Goal: Task Accomplishment & Management: Use online tool/utility

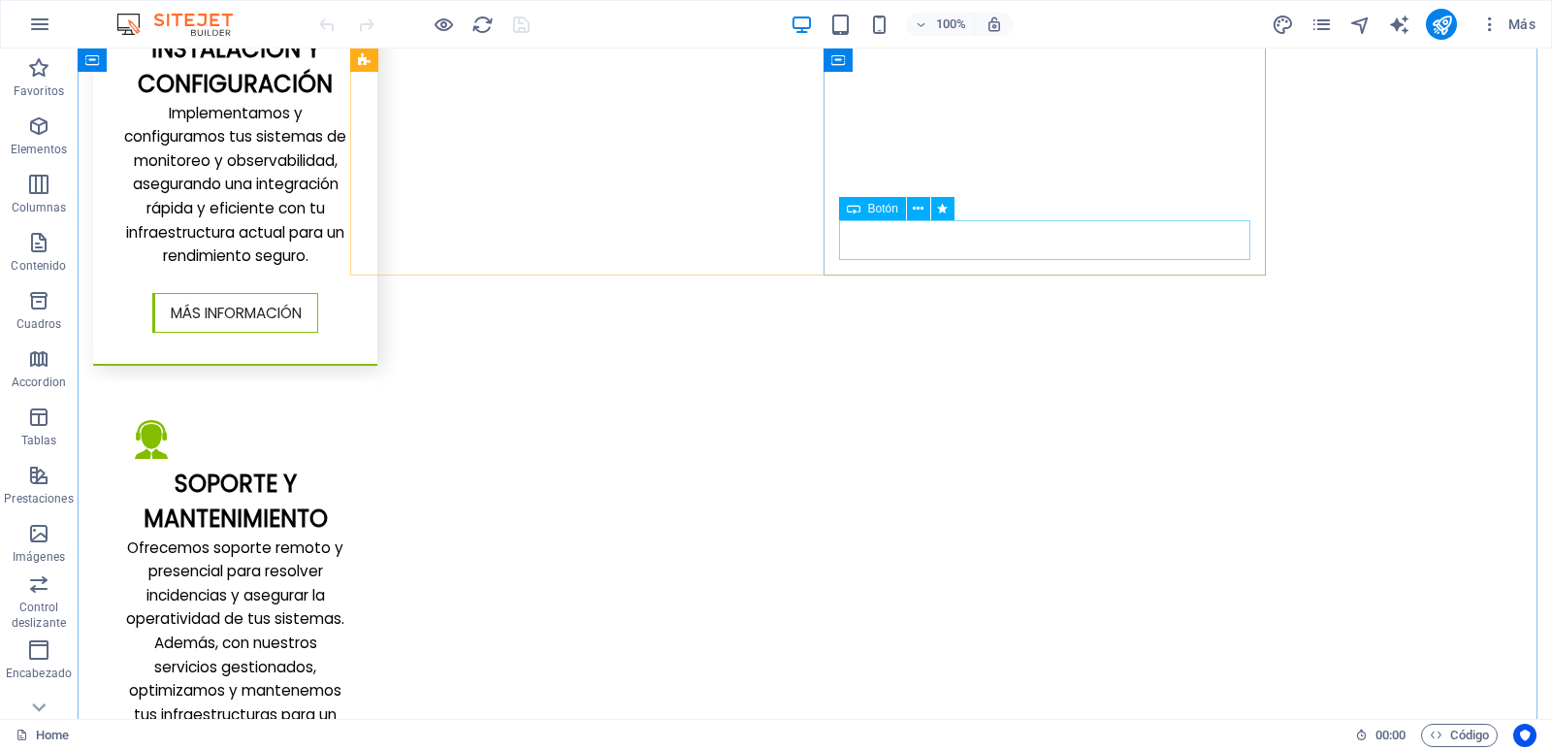
scroll to position [3298, 0]
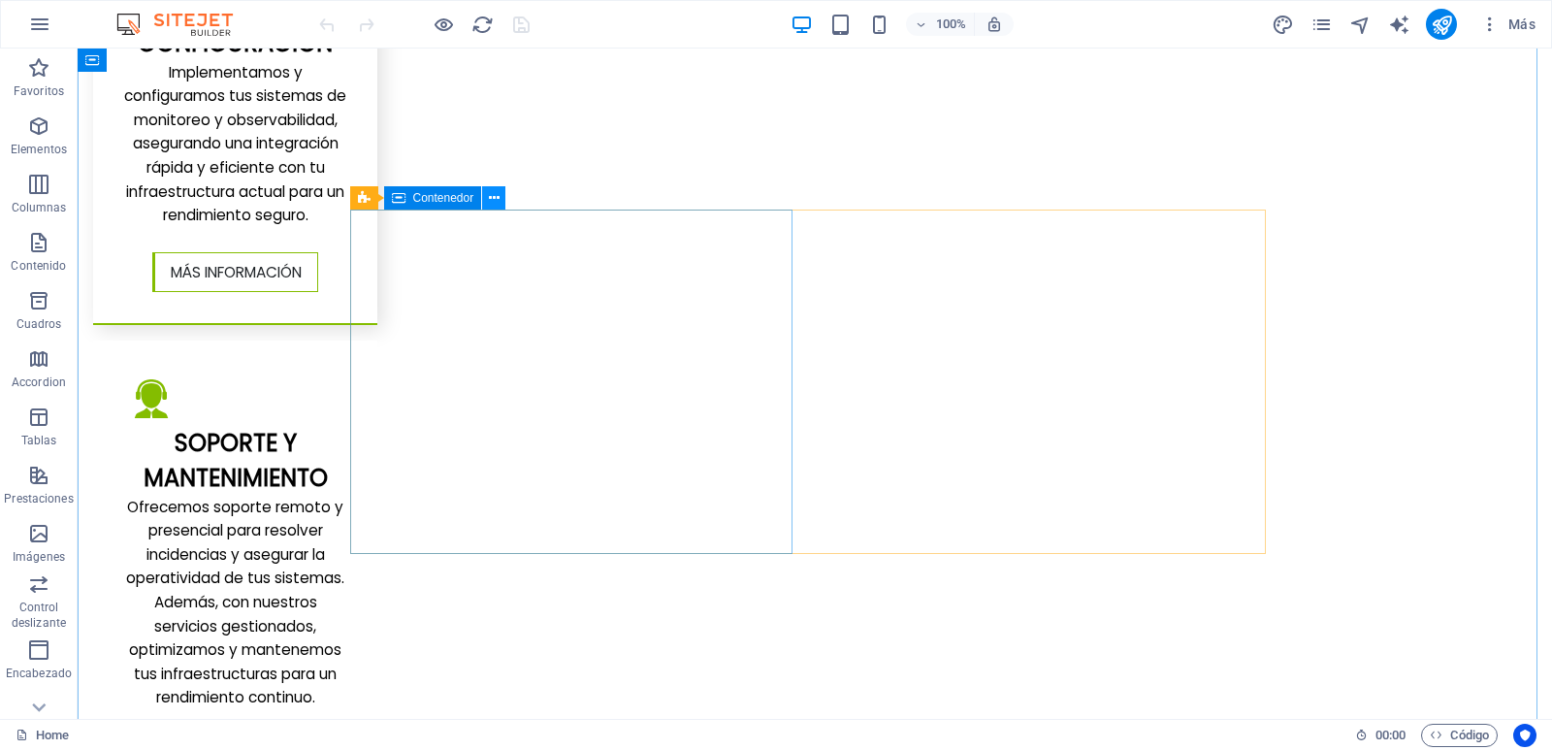
click at [497, 199] on icon at bounding box center [494, 198] width 11 height 20
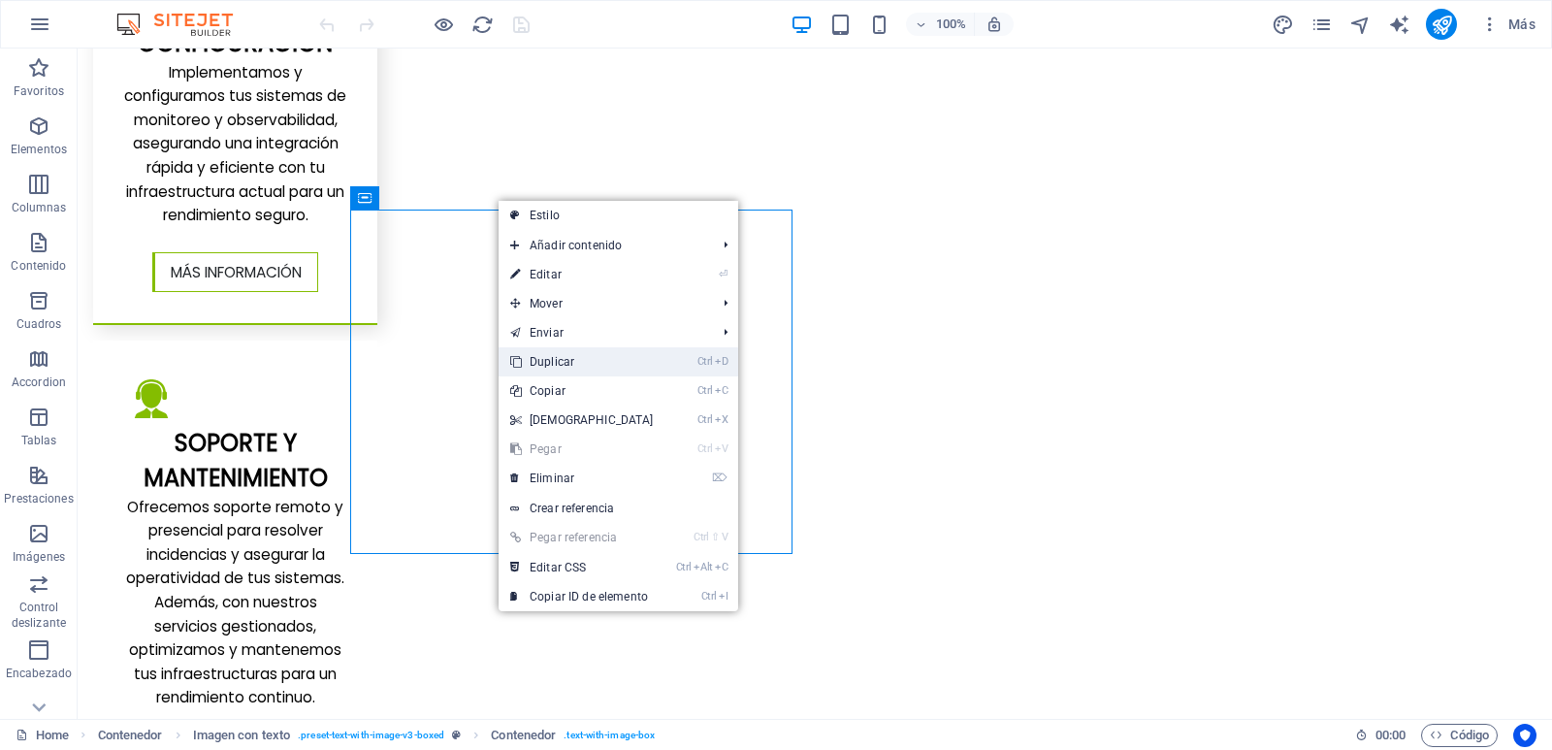
click at [565, 356] on link "Ctrl D Duplicar" at bounding box center [582, 361] width 167 height 29
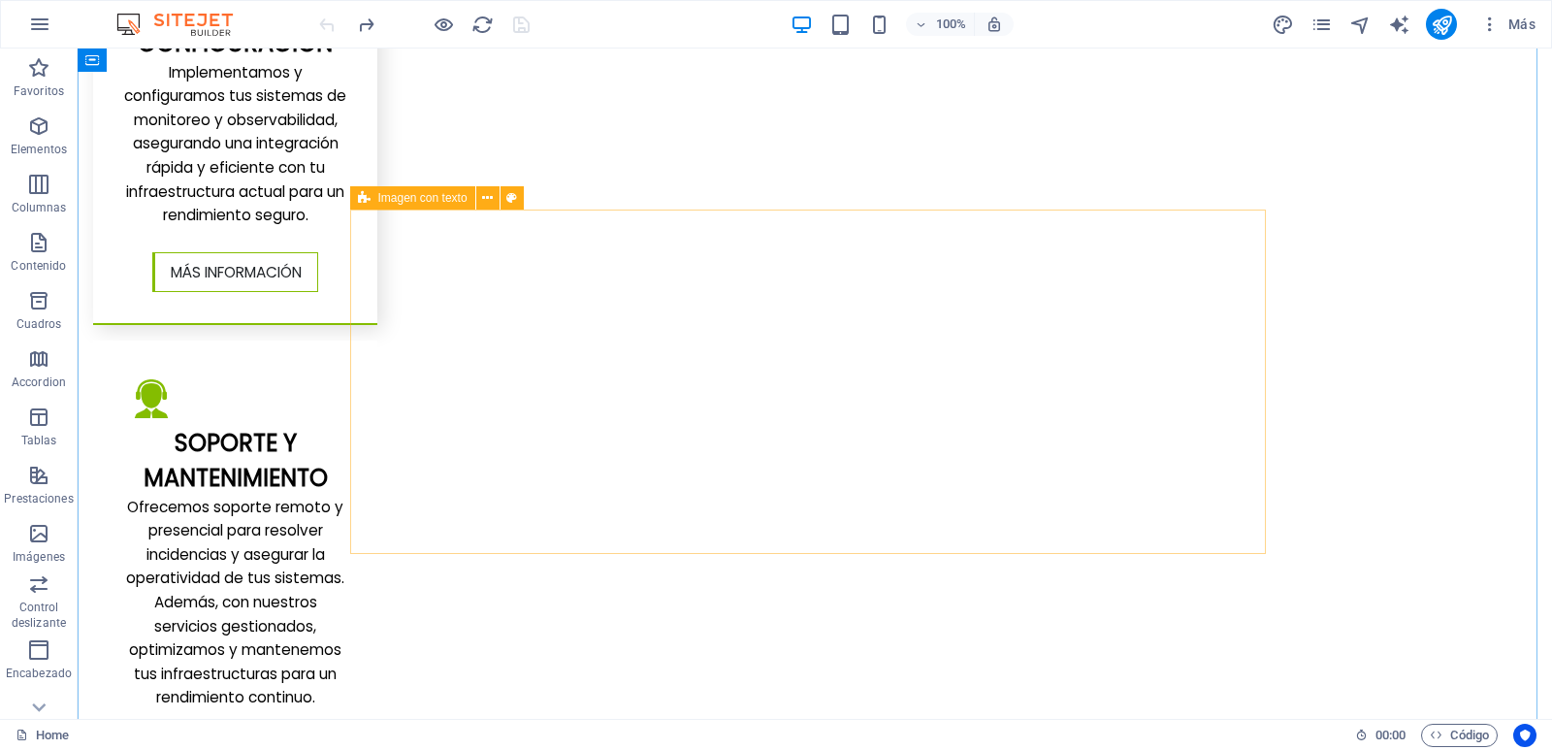
click at [367, 198] on icon at bounding box center [364, 197] width 13 height 23
click at [485, 196] on icon at bounding box center [487, 198] width 11 height 20
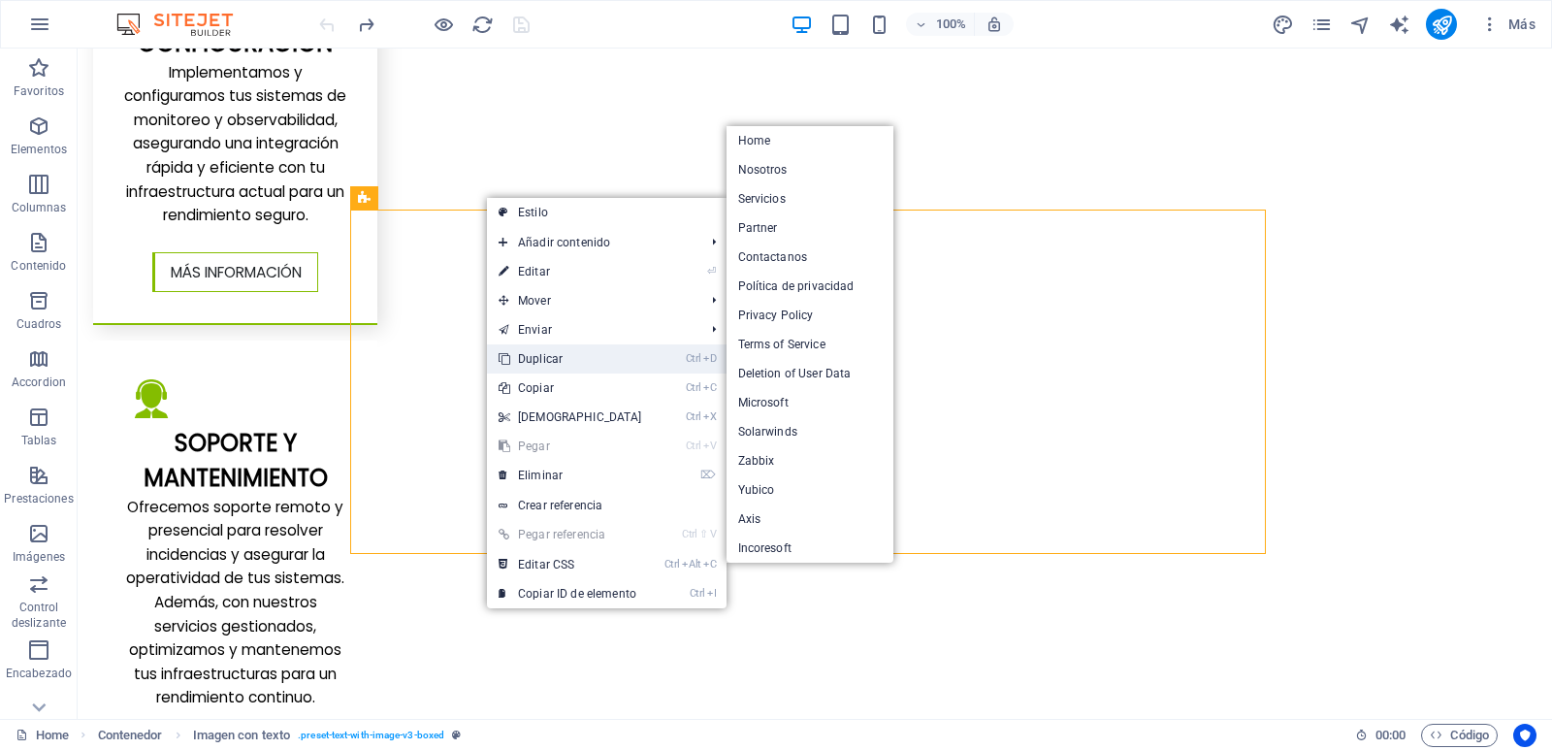
click at [566, 367] on link "Ctrl D Duplicar" at bounding box center [570, 358] width 167 height 29
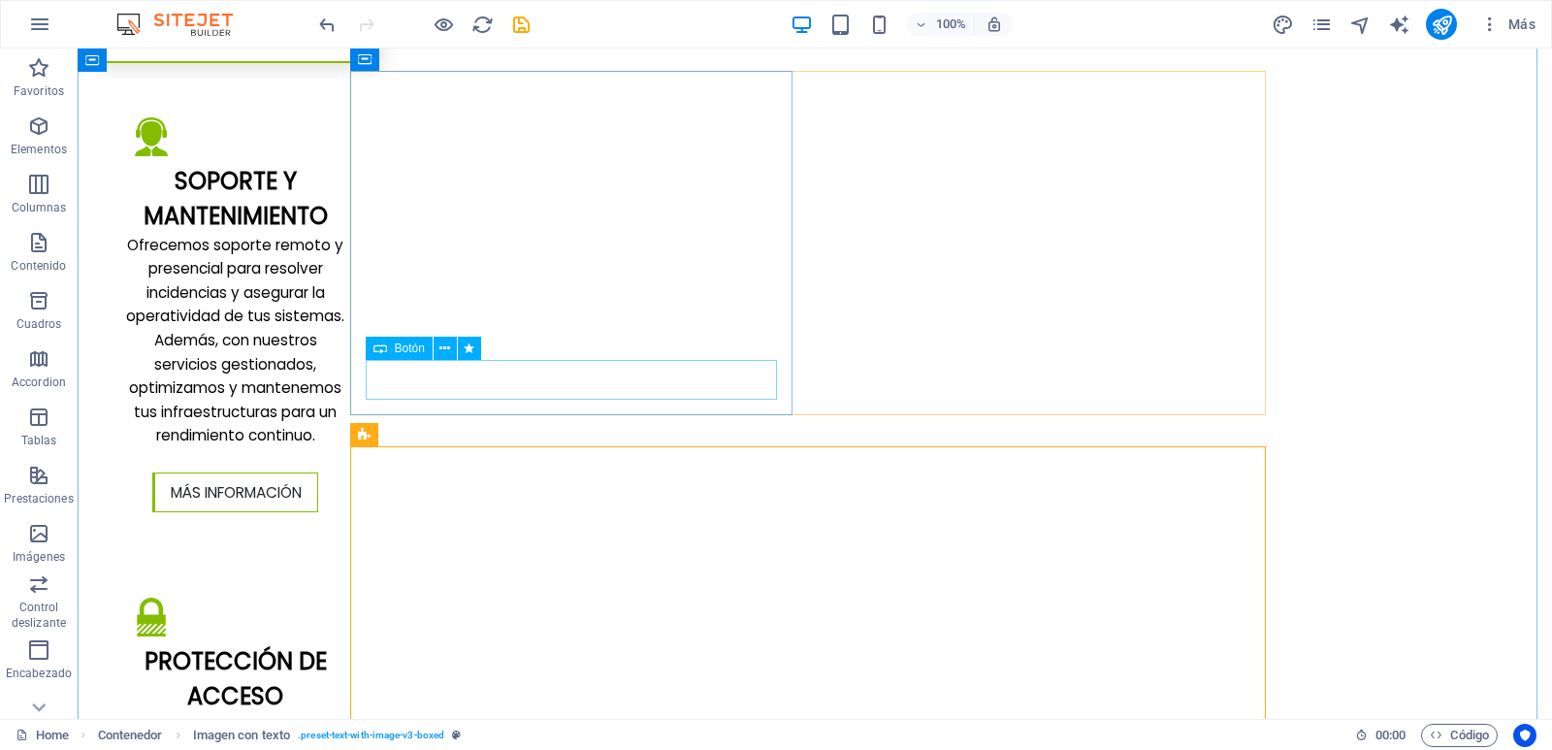
scroll to position [3589, 0]
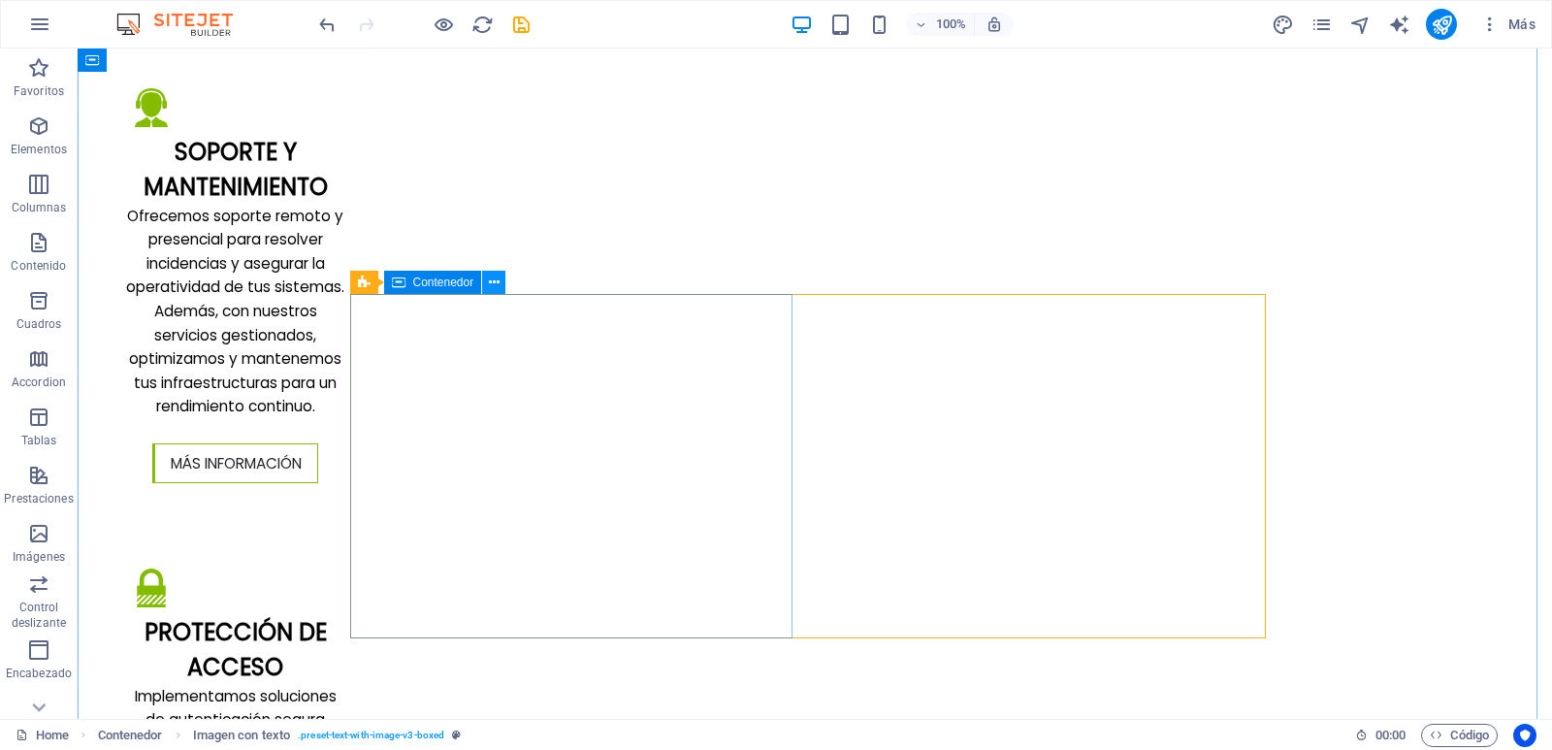
click at [493, 285] on icon at bounding box center [494, 283] width 11 height 20
click at [372, 280] on div "Imagen con texto" at bounding box center [412, 282] width 125 height 23
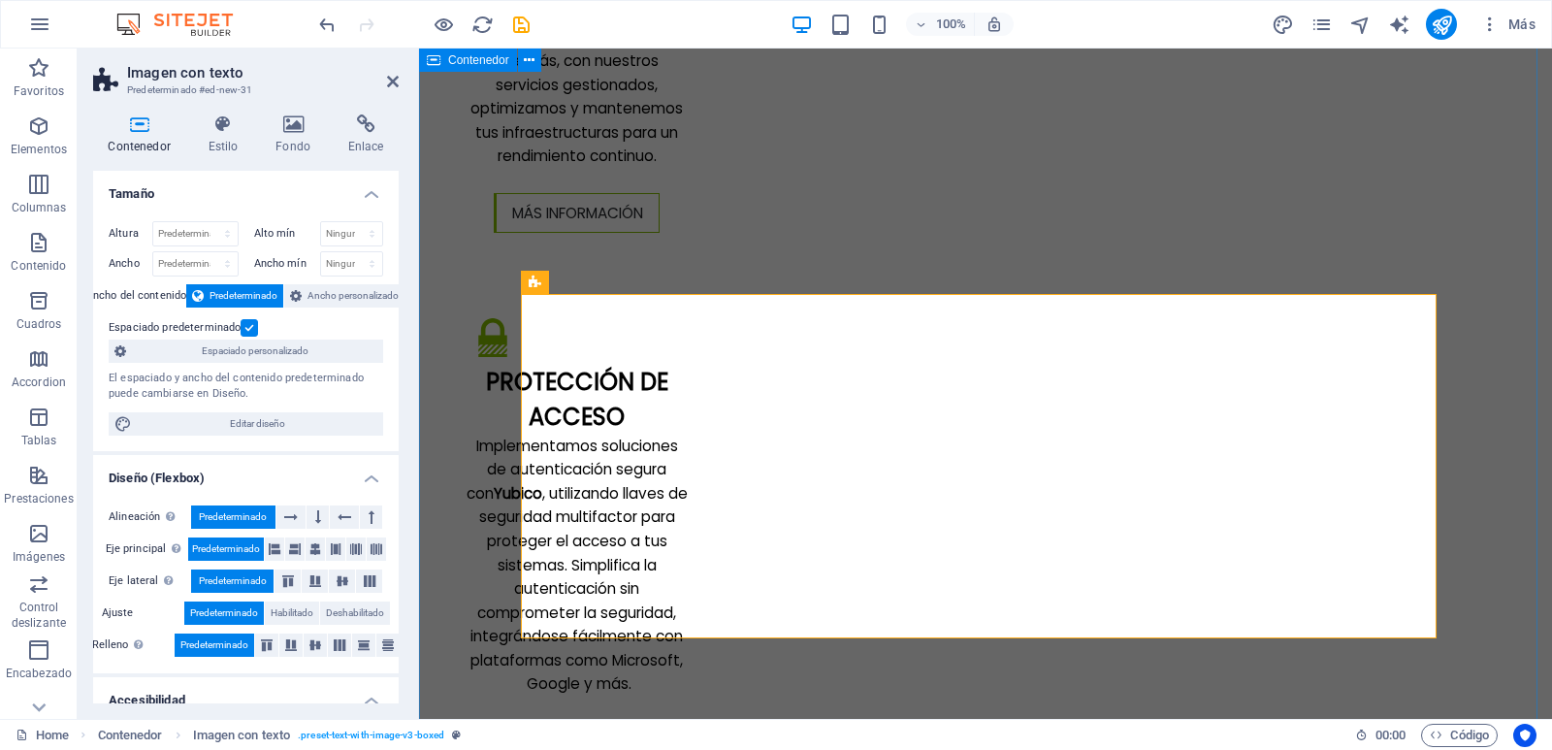
scroll to position [4074, 0]
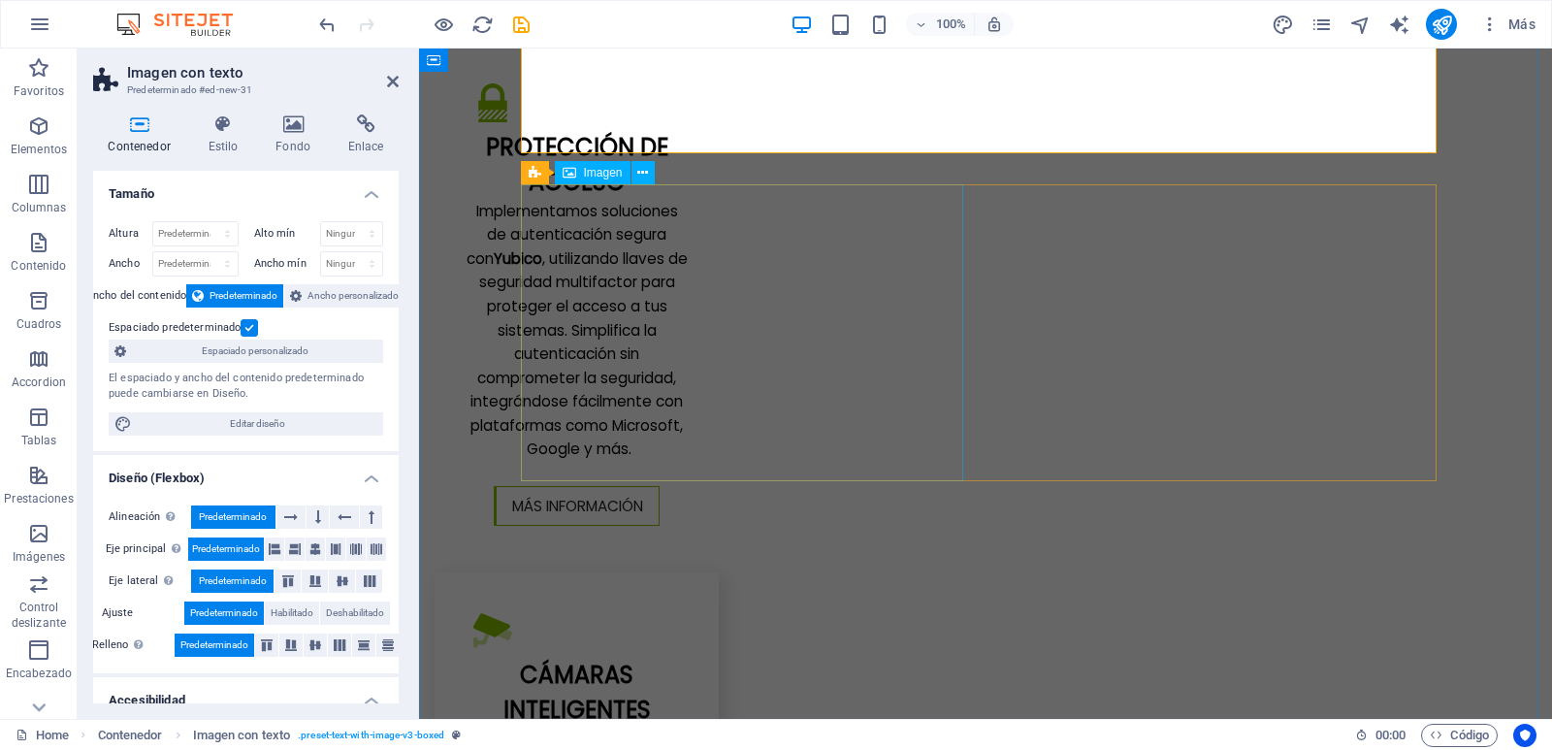
select select "%"
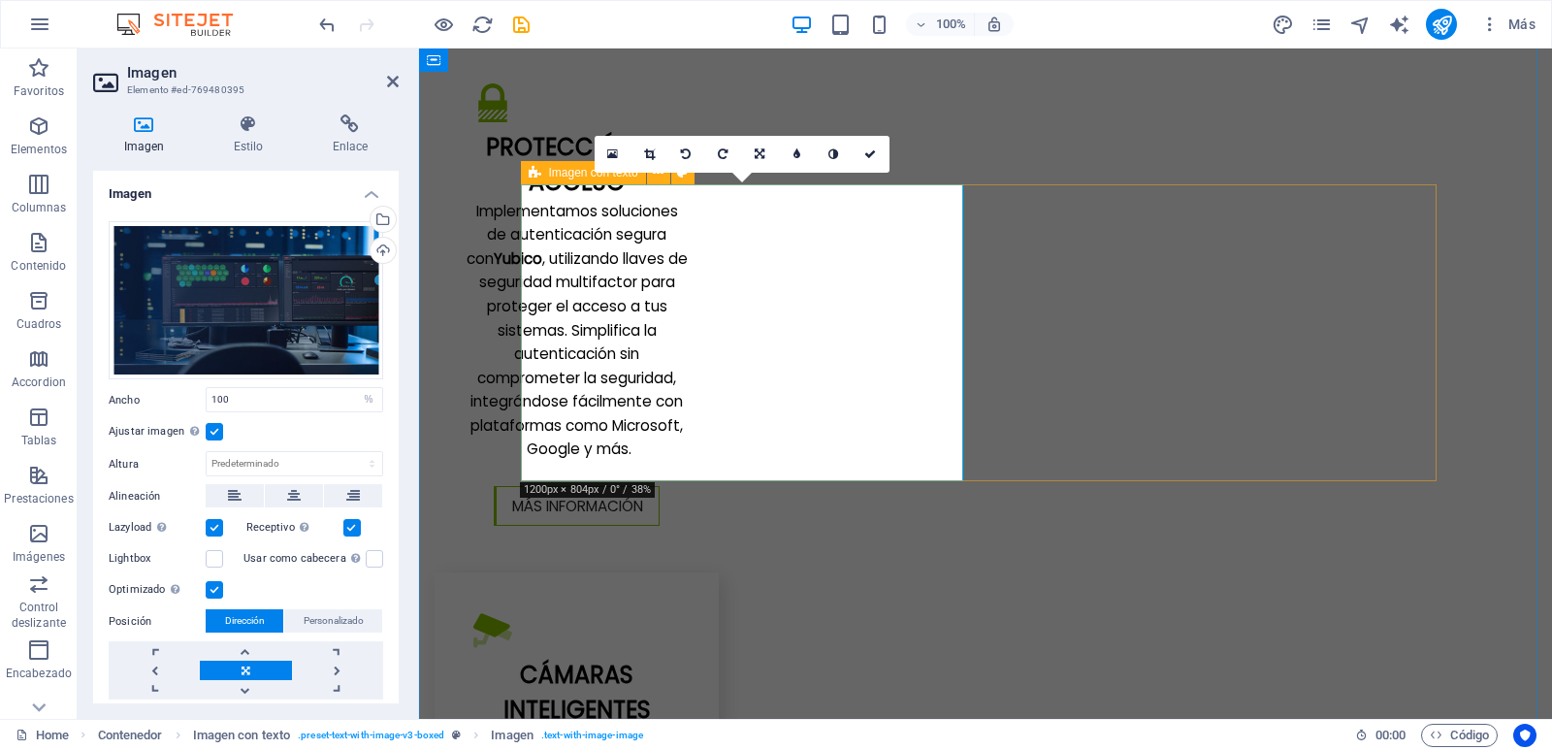
click at [533, 172] on icon at bounding box center [535, 172] width 13 height 23
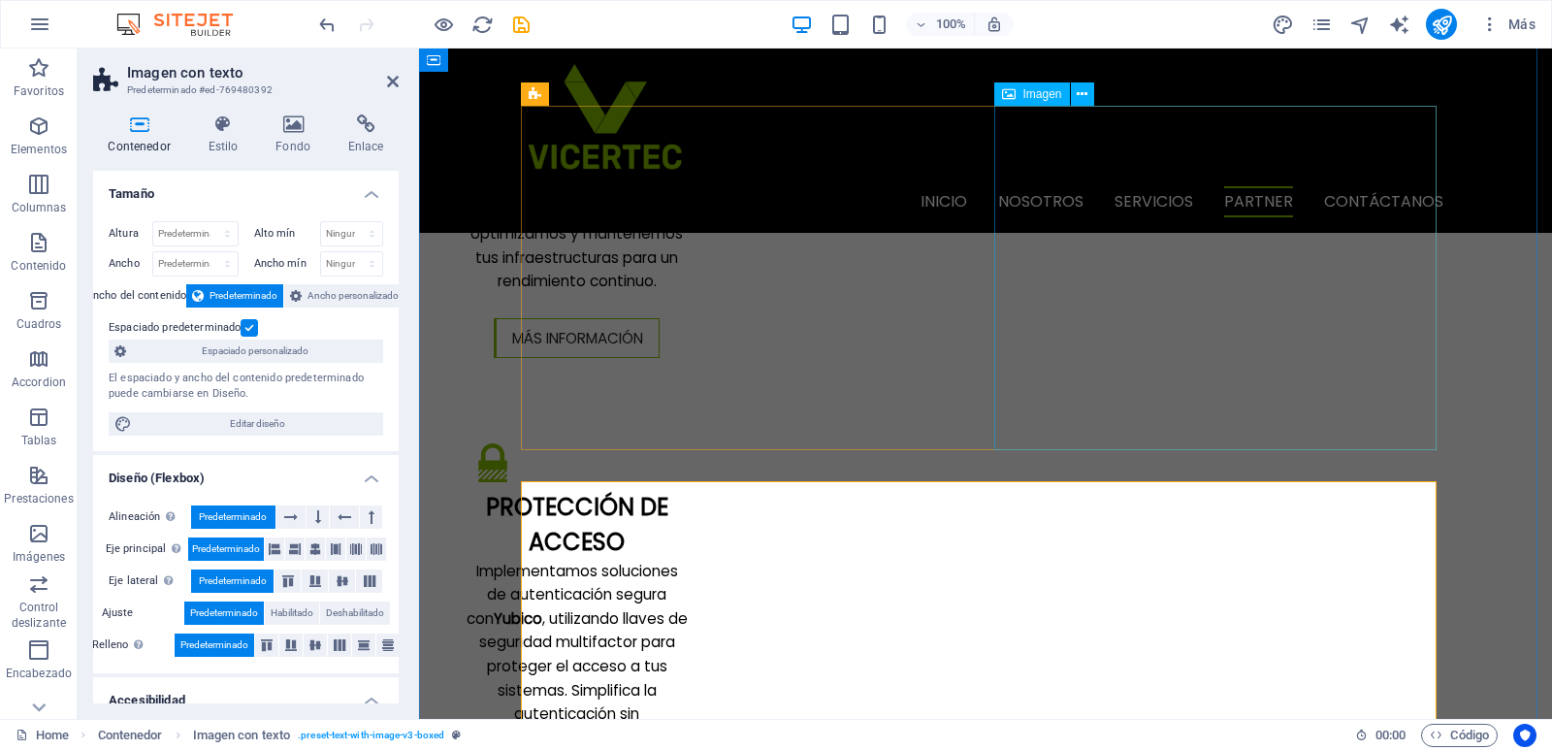
scroll to position [3589, 0]
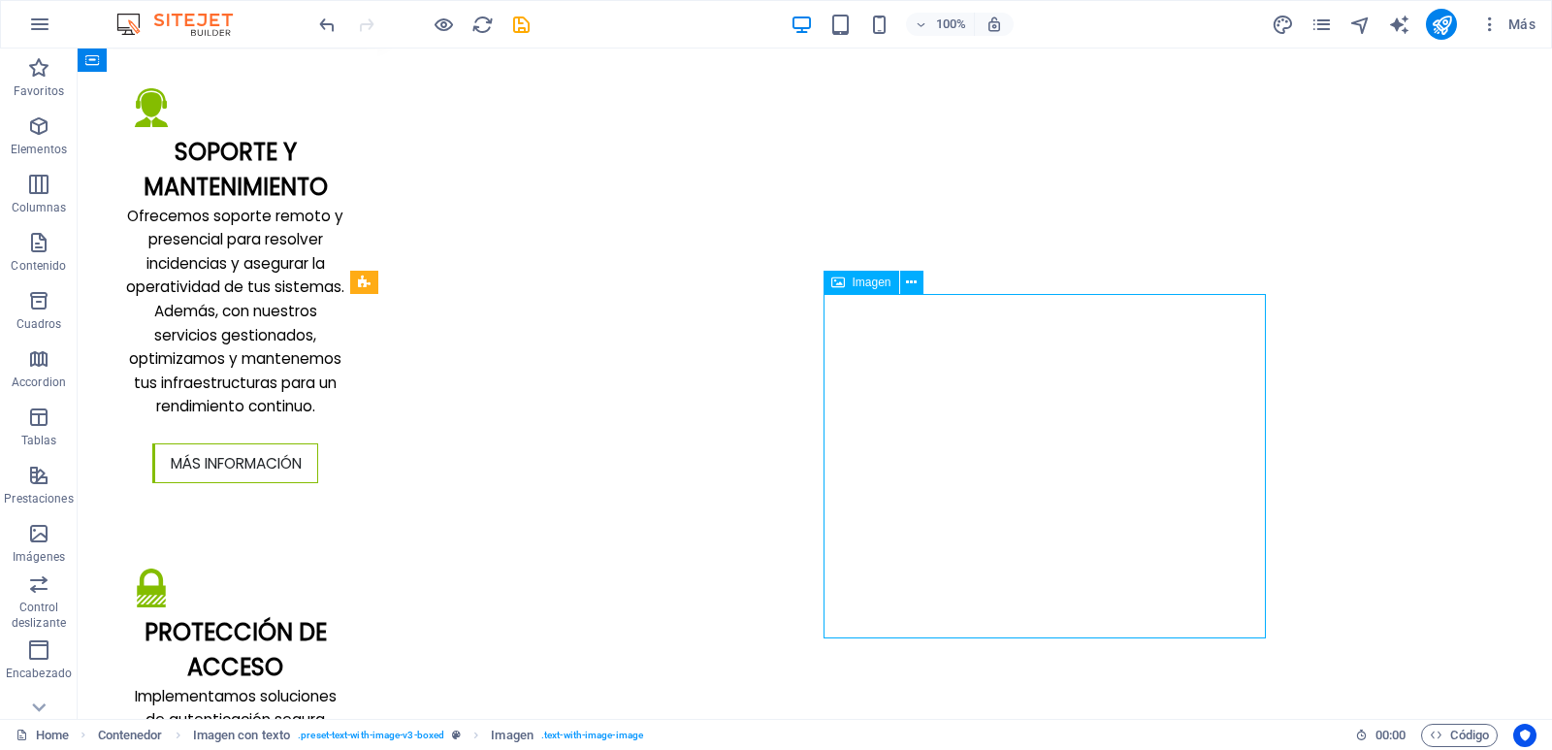
select select "%"
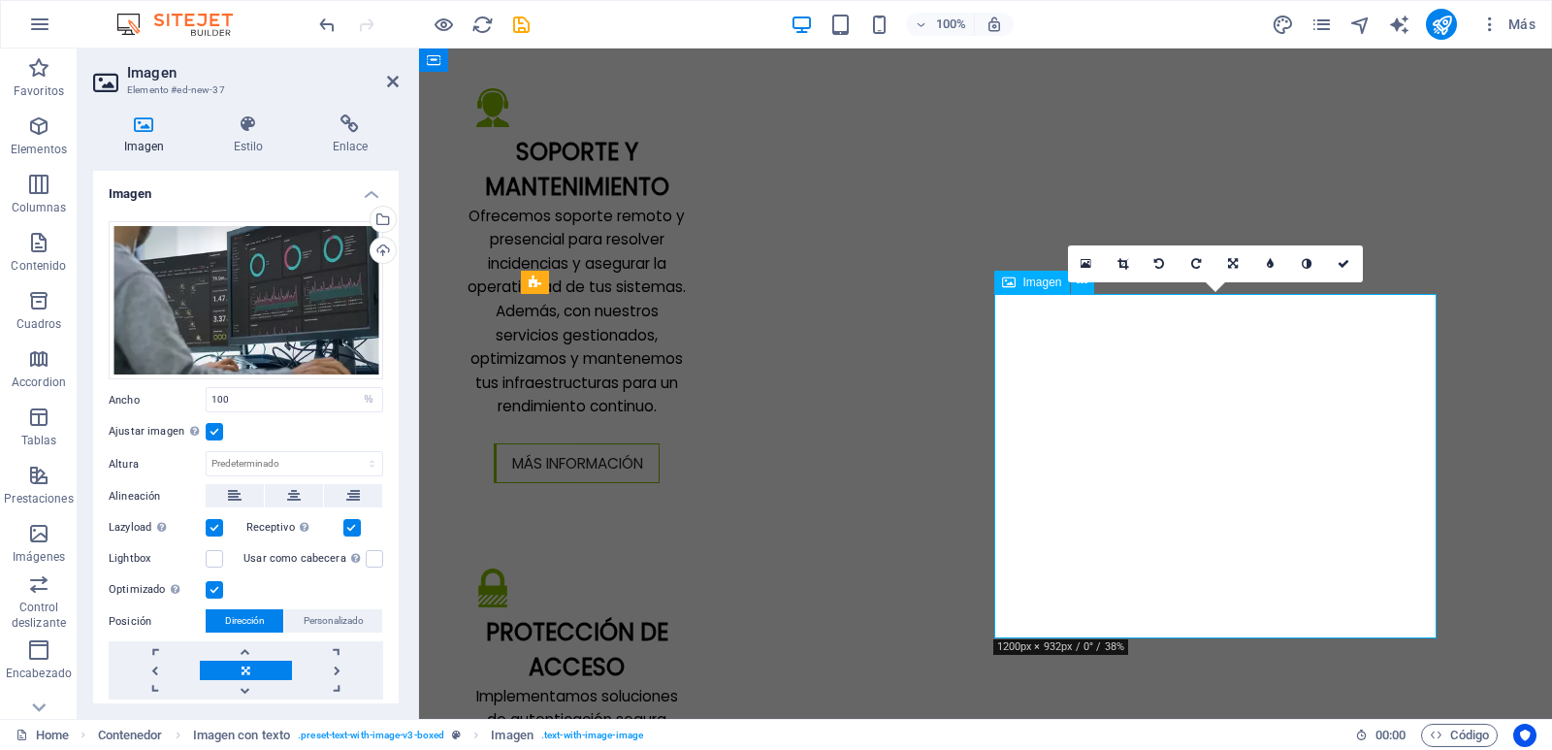
click at [230, 133] on icon at bounding box center [248, 123] width 91 height 19
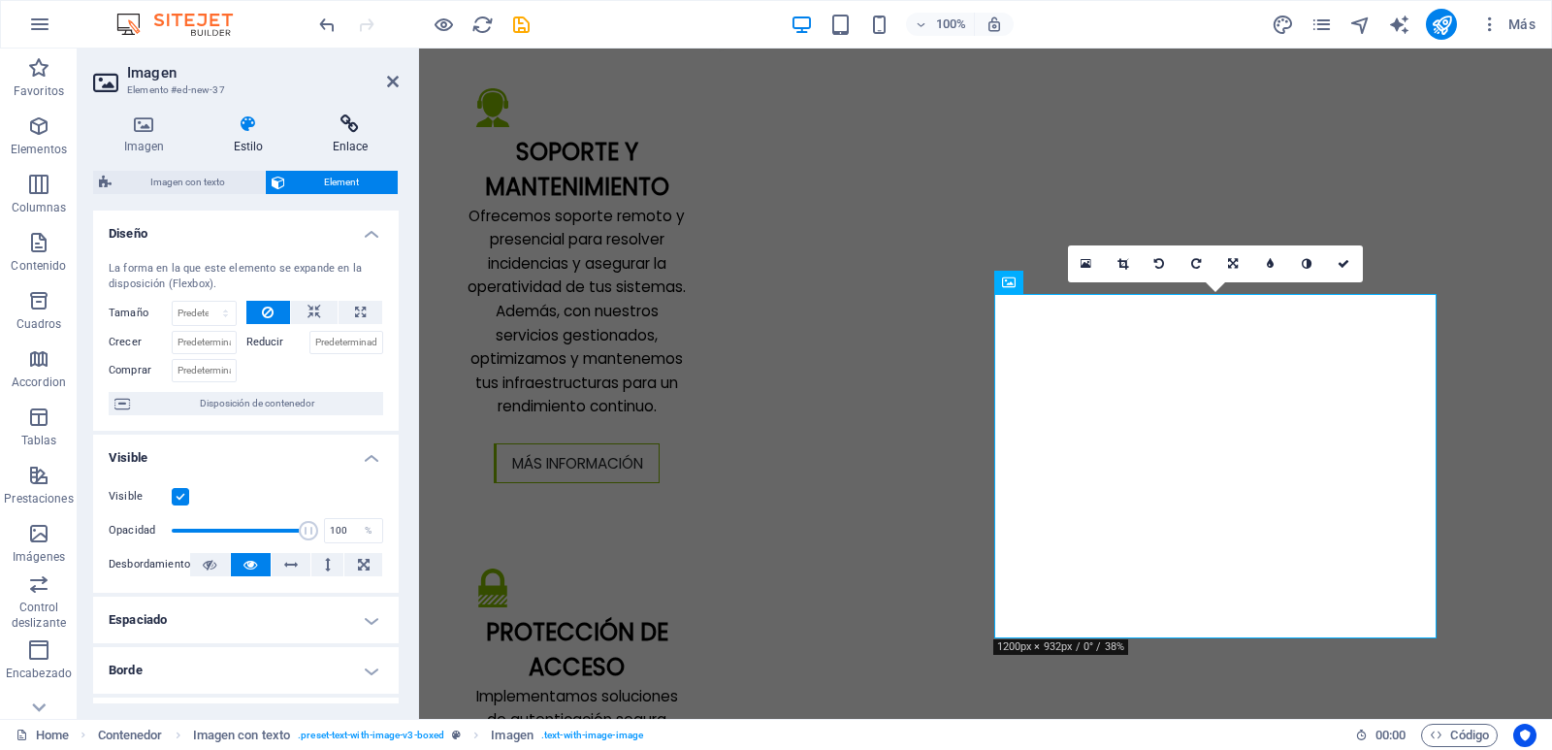
click at [318, 129] on icon at bounding box center [350, 123] width 97 height 19
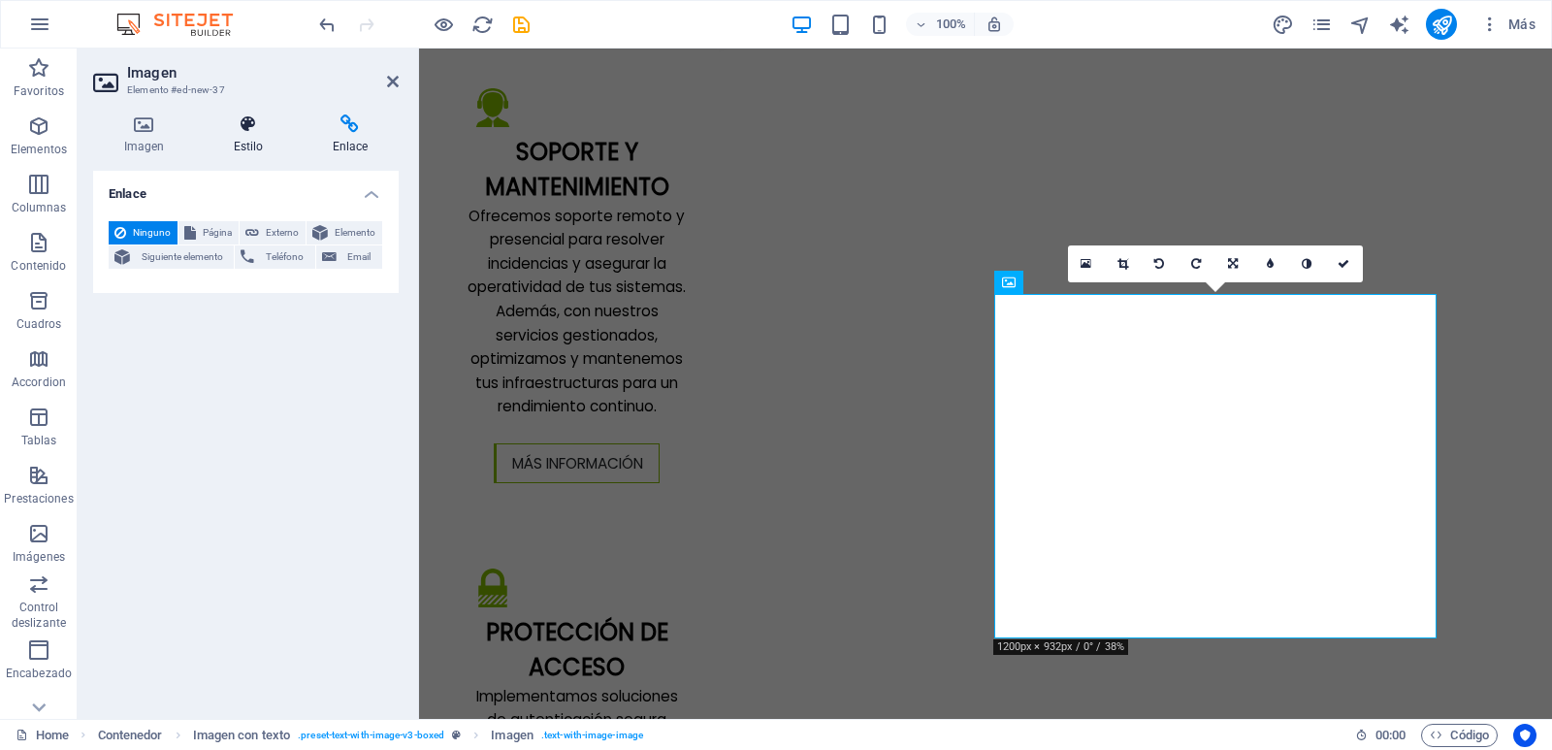
click at [236, 126] on icon at bounding box center [248, 123] width 91 height 19
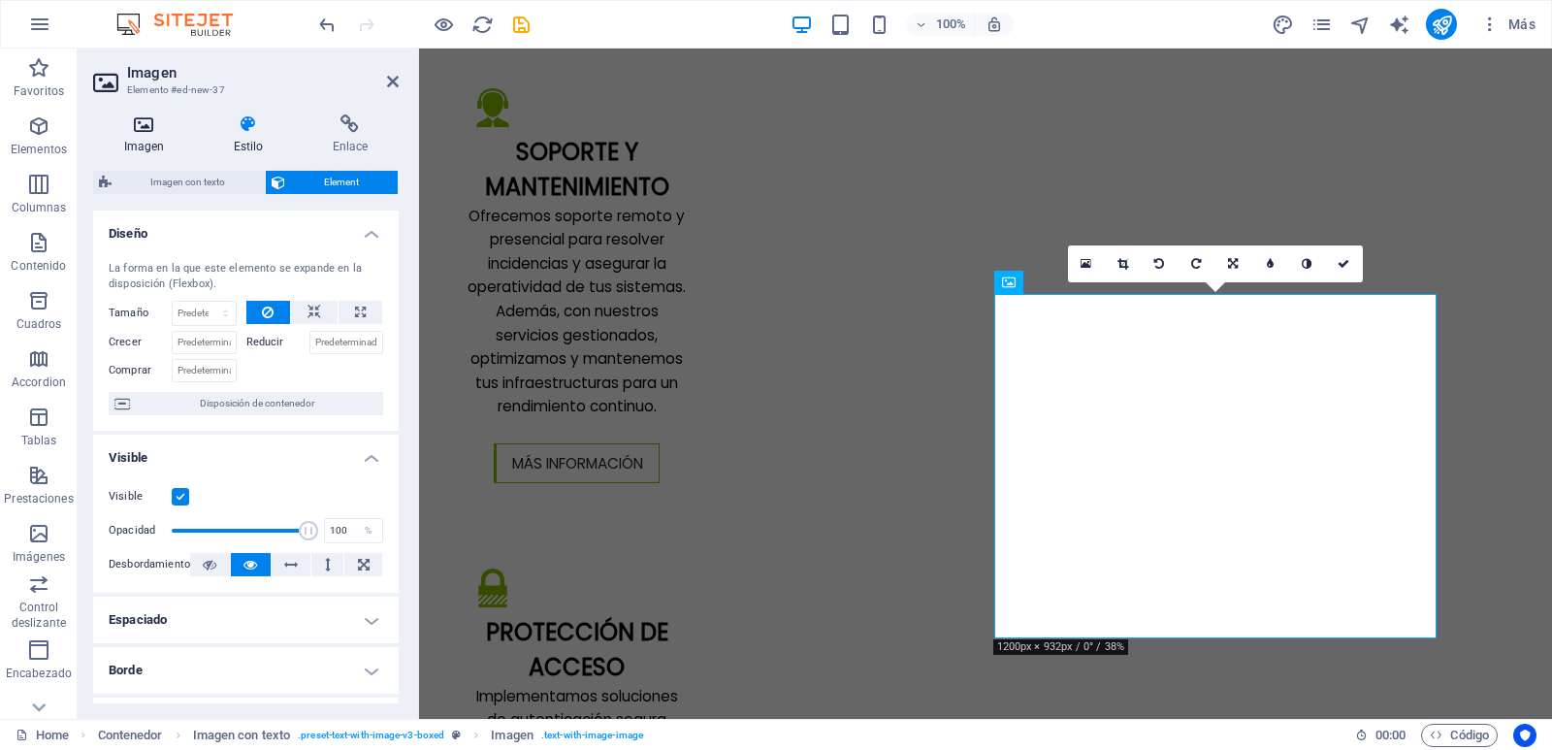
click at [150, 137] on h4 "Imagen" at bounding box center [148, 134] width 110 height 41
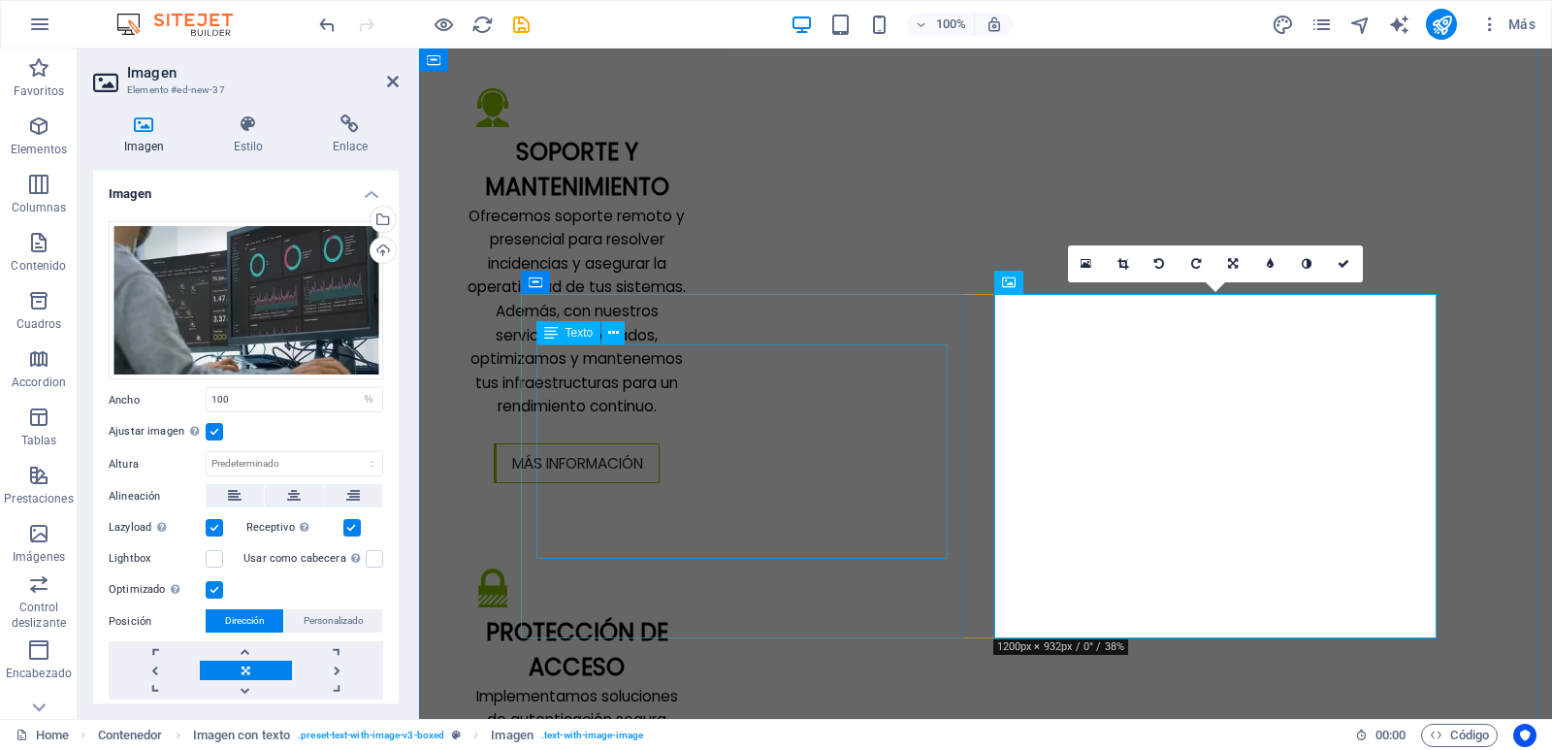
drag, startPoint x: 635, startPoint y: 445, endPoint x: 979, endPoint y: 444, distance: 343.4
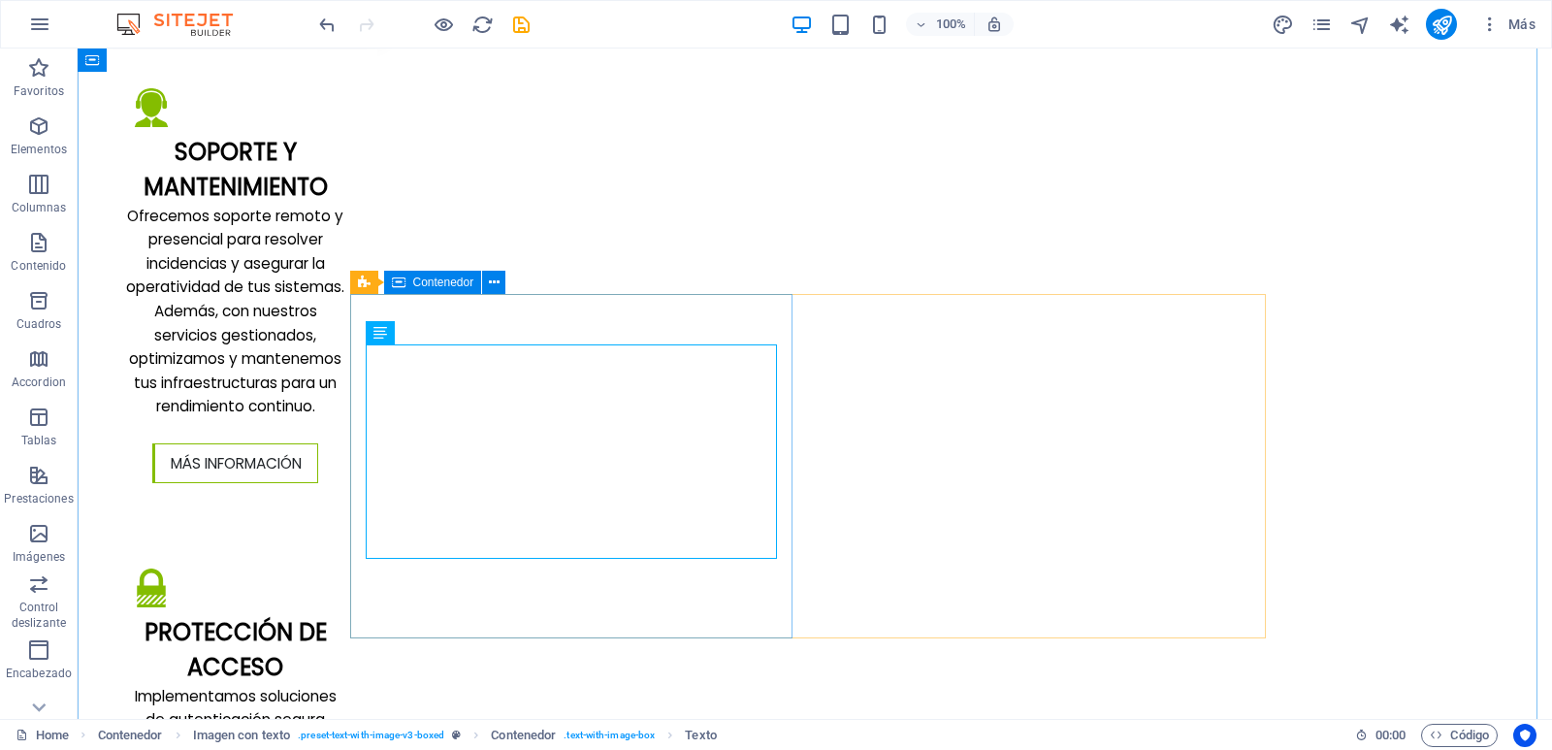
click at [413, 287] on span "Contenedor" at bounding box center [443, 282] width 61 height 12
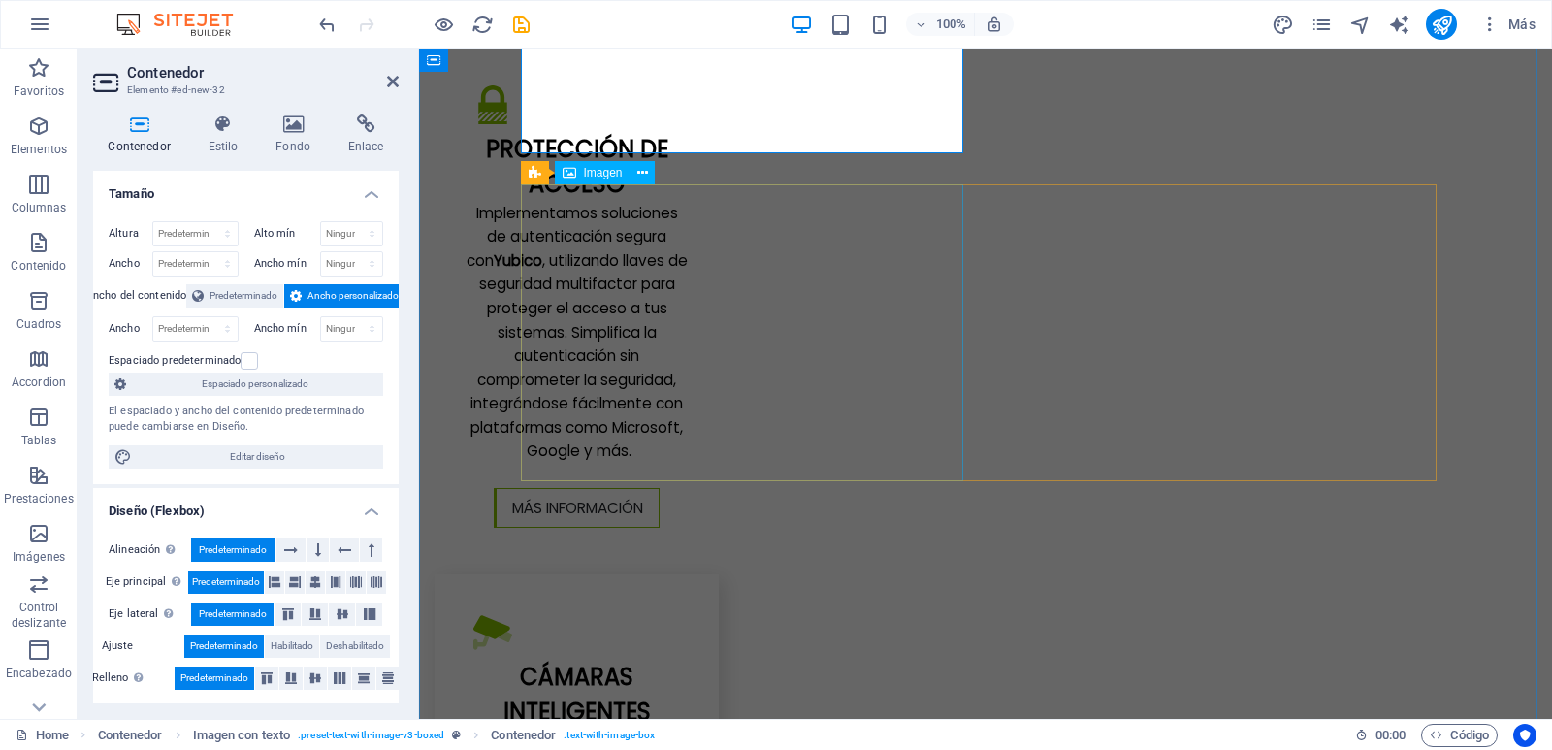
scroll to position [4074, 0]
select select "%"
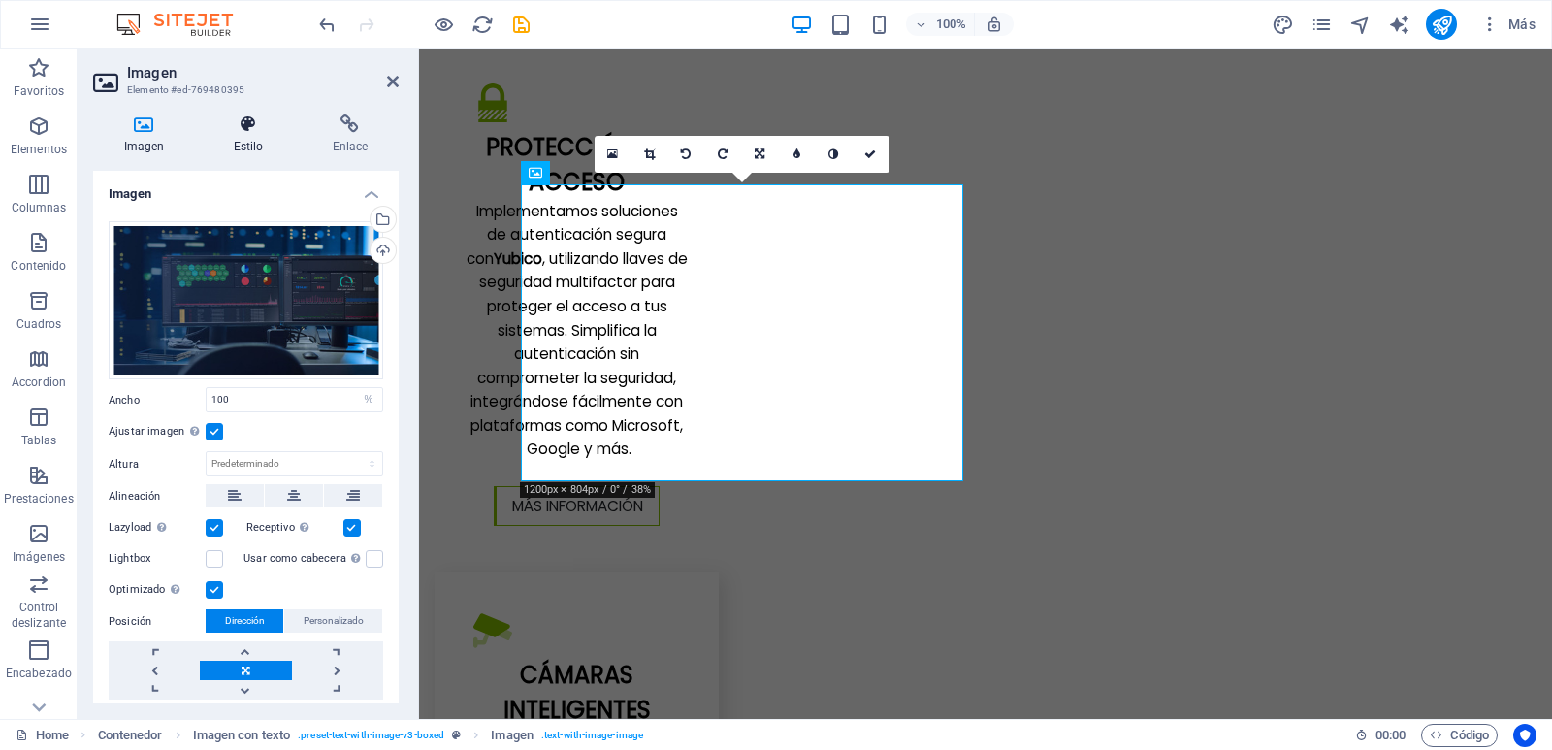
click at [250, 129] on icon at bounding box center [248, 123] width 91 height 19
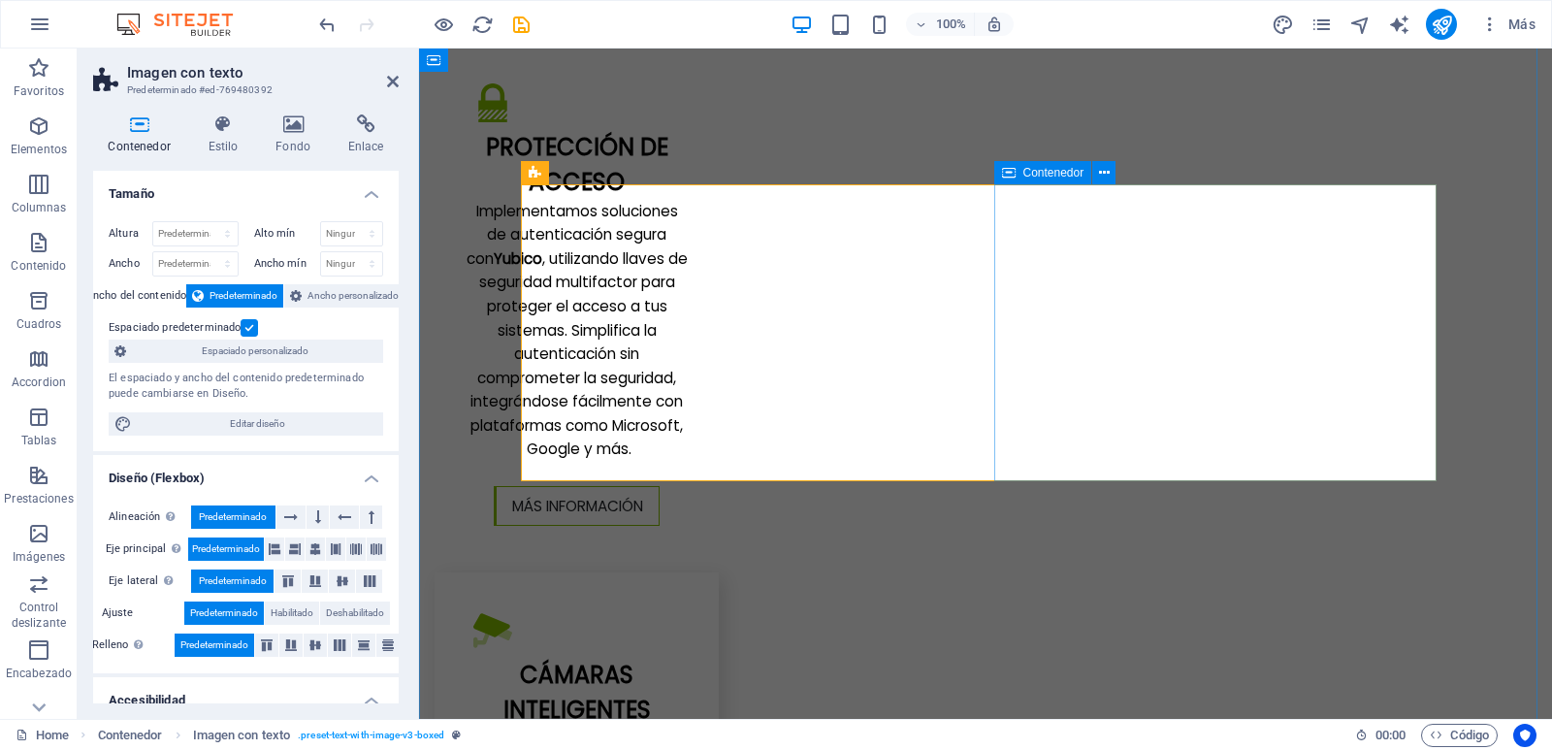
click at [1032, 178] on span "Contenedor" at bounding box center [1053, 173] width 61 height 12
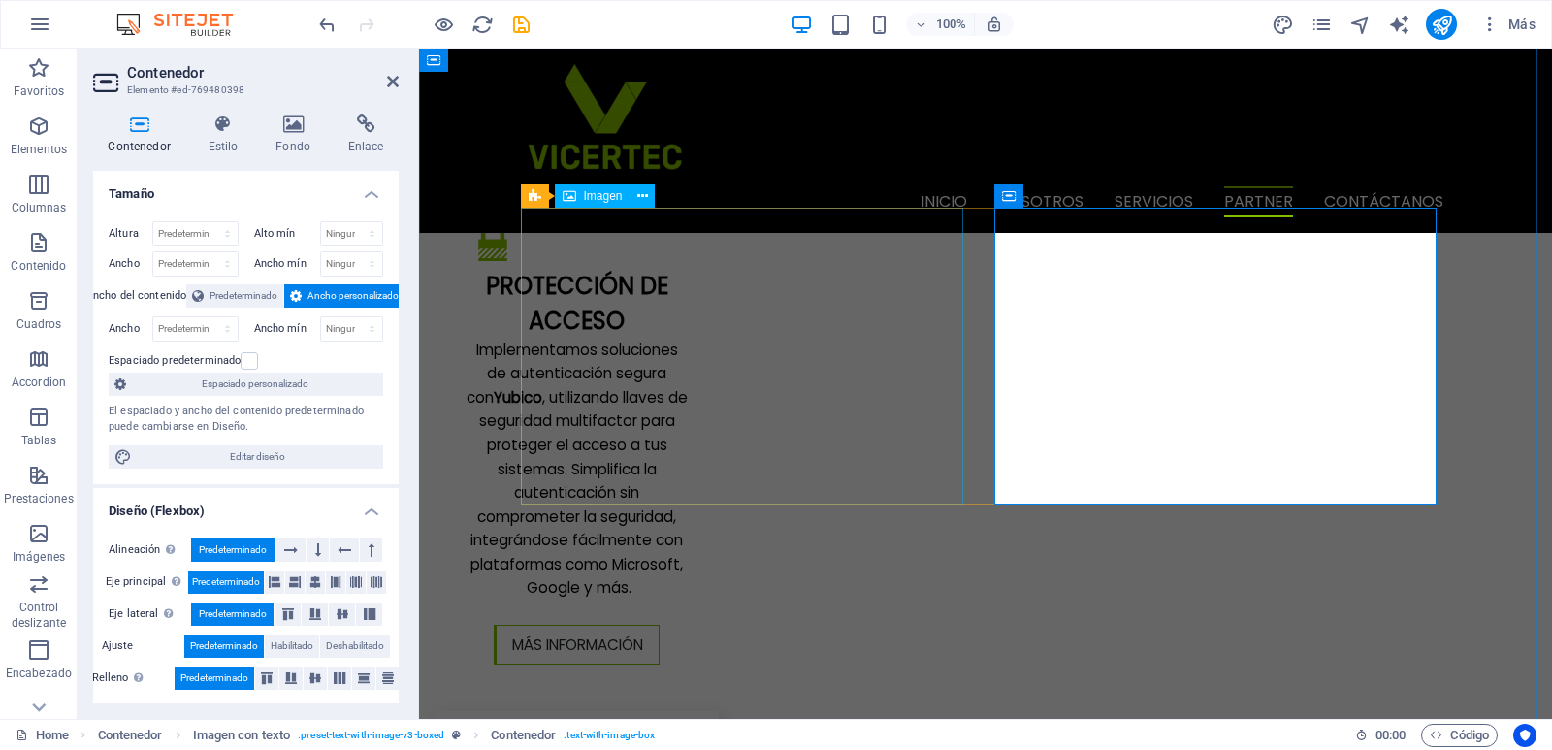
scroll to position [3589, 0]
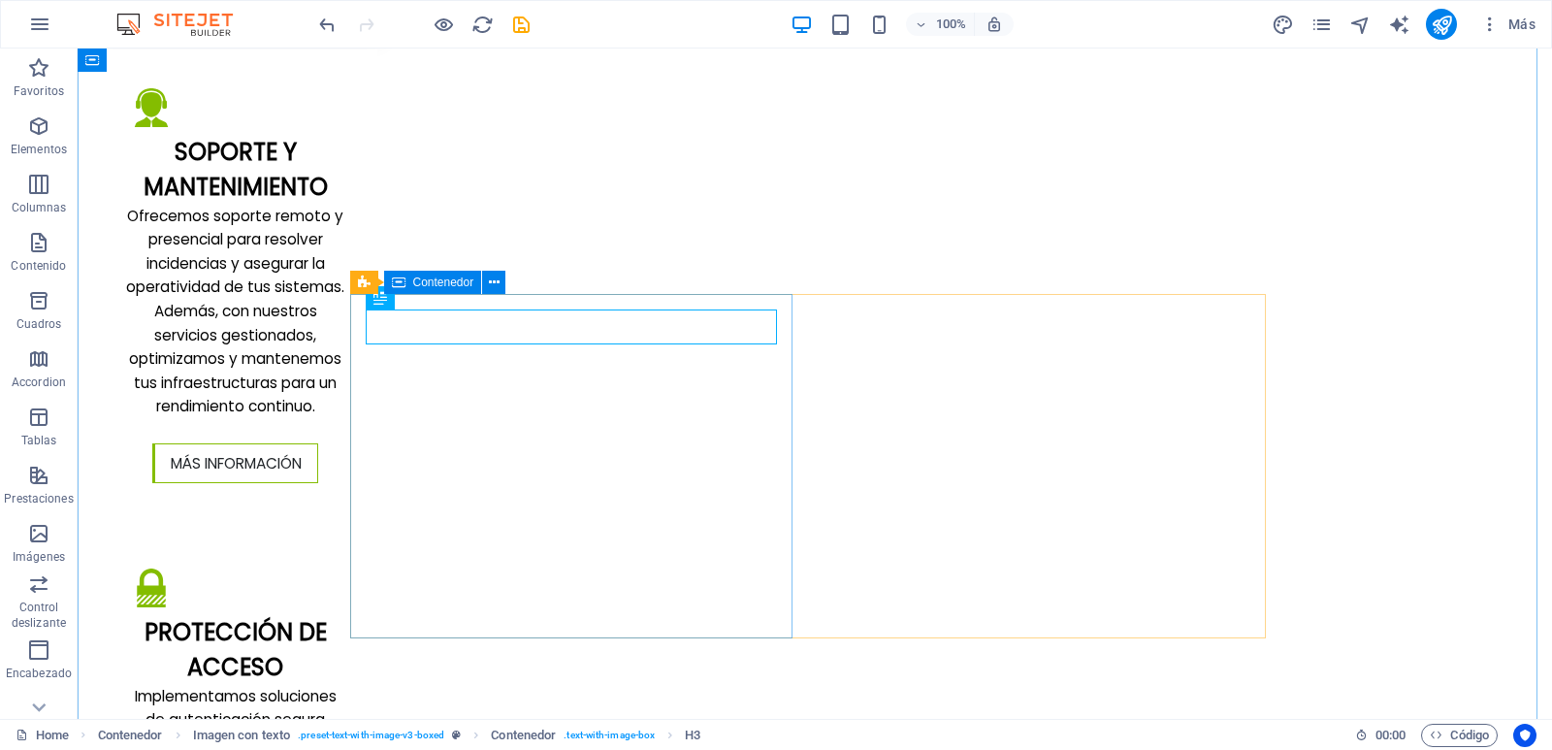
click at [417, 282] on span "Contenedor" at bounding box center [443, 282] width 61 height 12
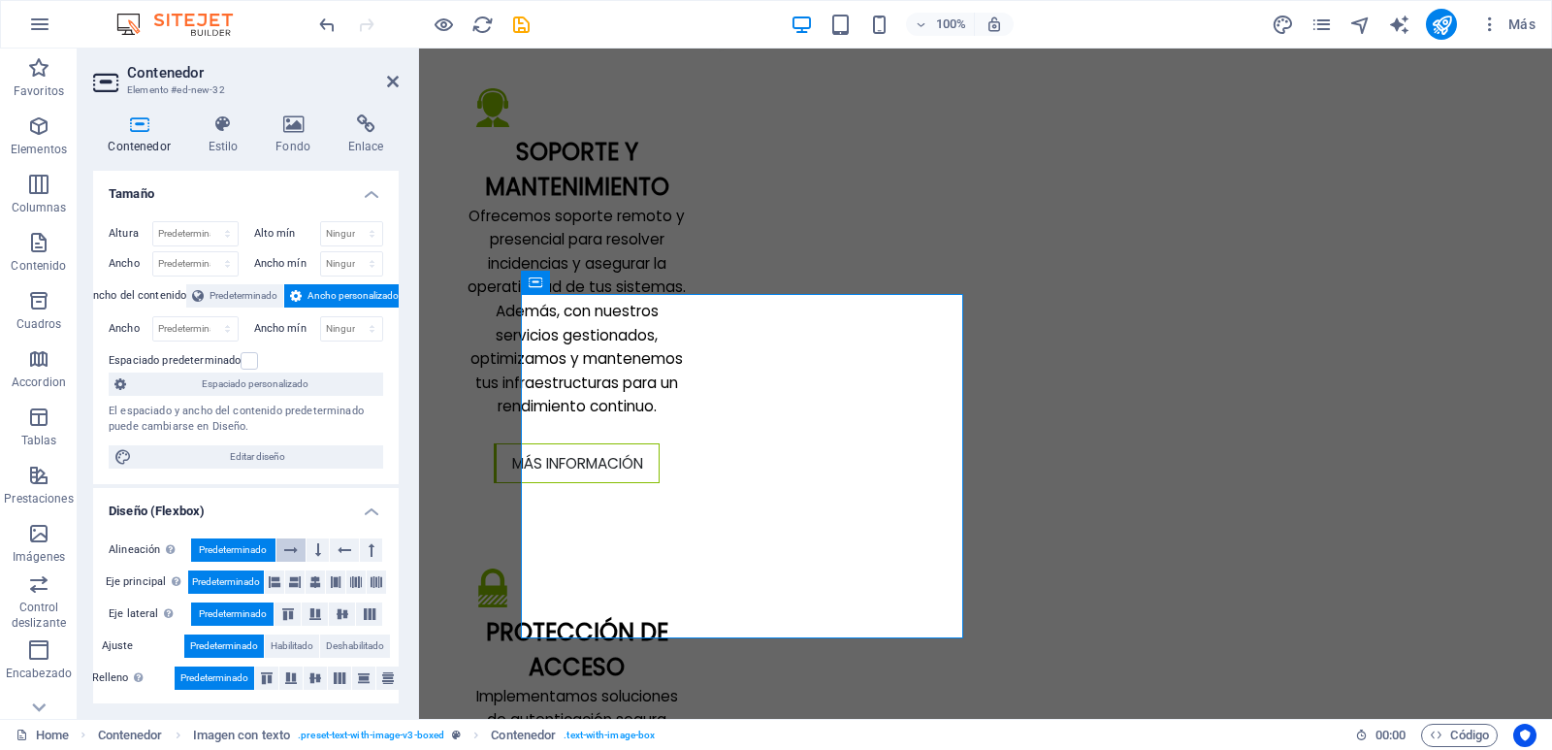
click at [290, 548] on icon at bounding box center [291, 549] width 14 height 23
click at [311, 548] on button at bounding box center [318, 549] width 22 height 23
click at [338, 547] on icon at bounding box center [345, 549] width 14 height 23
click at [369, 548] on icon at bounding box center [372, 549] width 6 height 23
click at [289, 549] on icon at bounding box center [291, 549] width 14 height 23
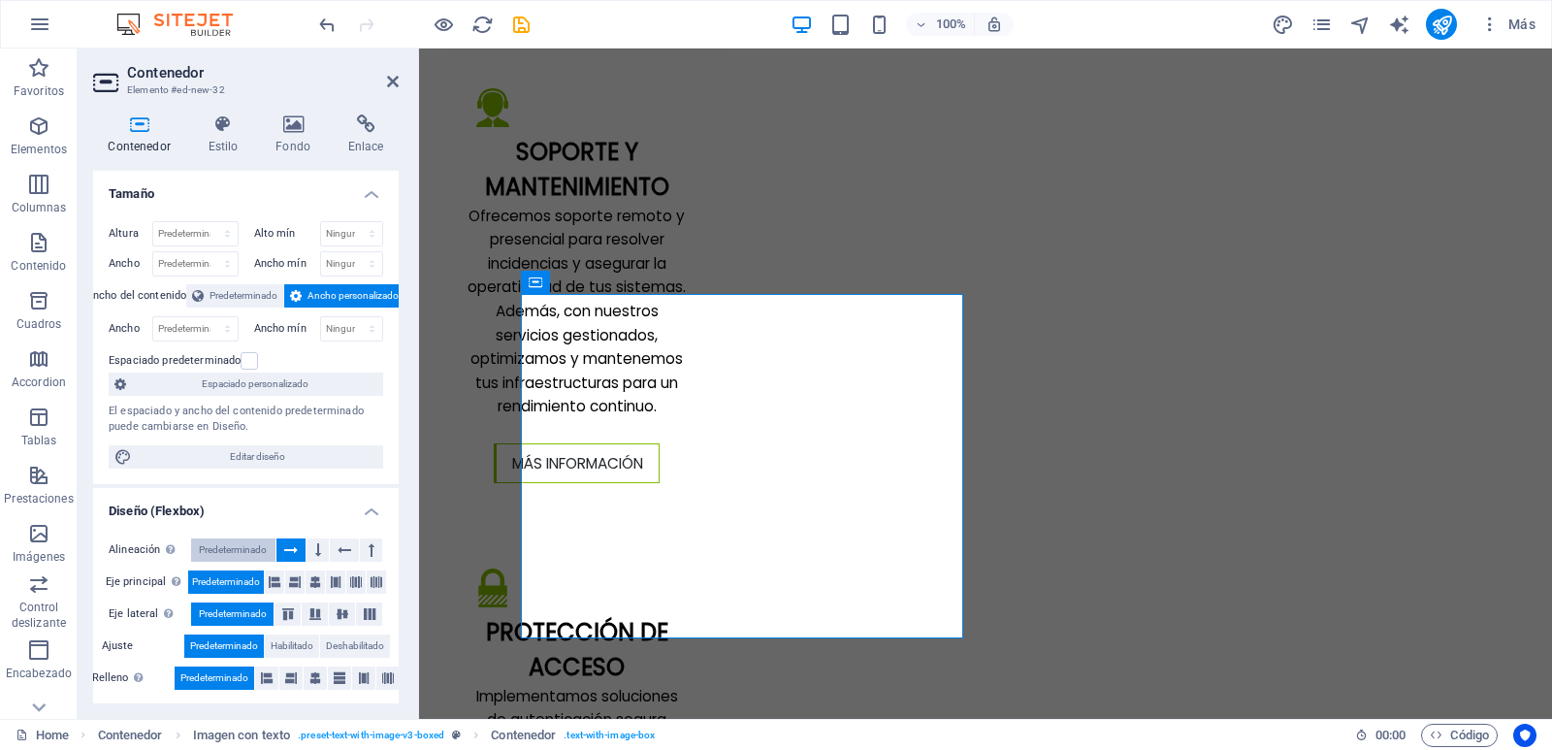
click at [249, 551] on span "Predeterminado" at bounding box center [233, 549] width 68 height 23
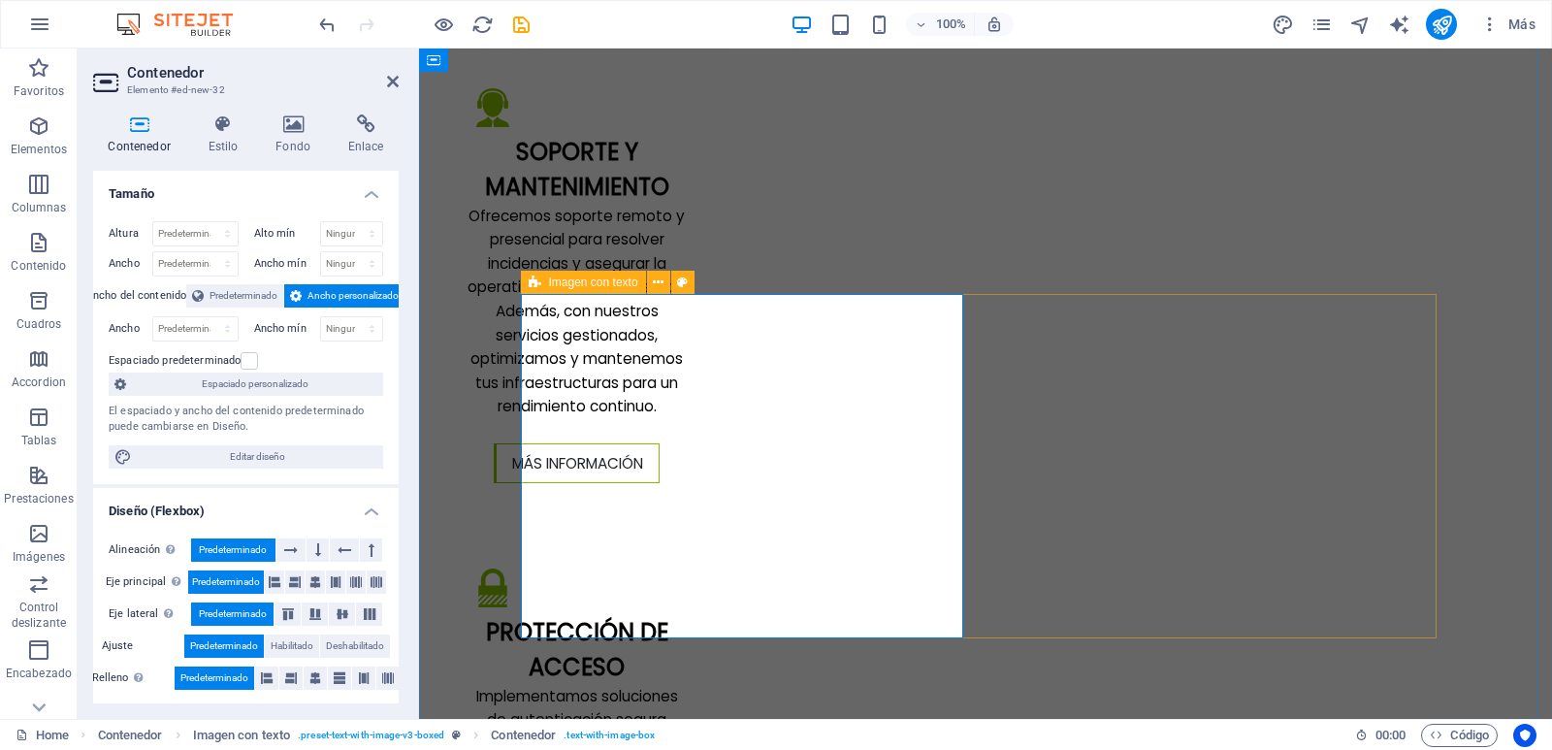
click at [550, 283] on span "Imagen con texto" at bounding box center [593, 282] width 89 height 12
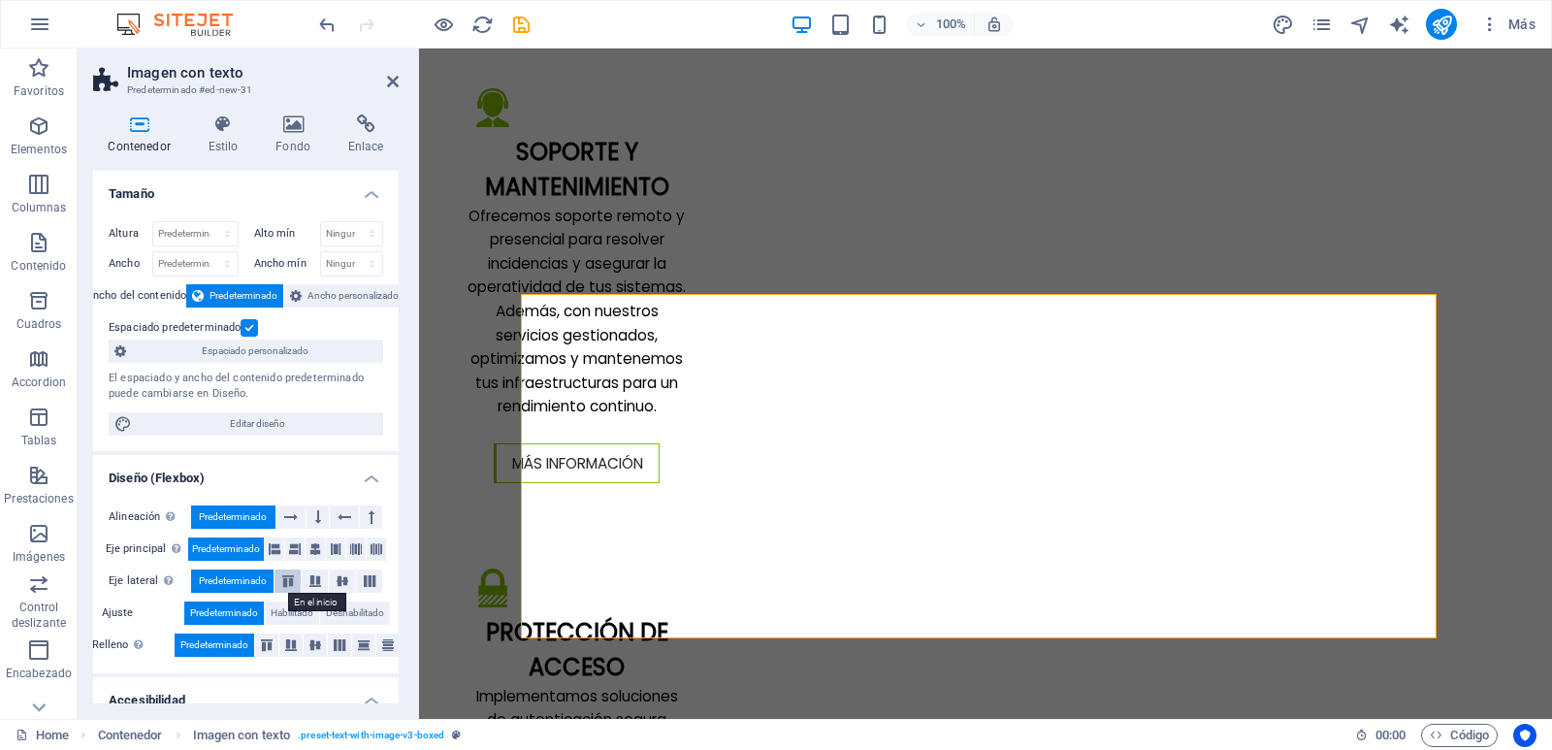
click at [286, 579] on icon at bounding box center [287, 581] width 23 height 12
click at [244, 580] on span "Predeterminado" at bounding box center [233, 580] width 68 height 23
click at [265, 650] on icon at bounding box center [266, 645] width 23 height 12
click at [224, 643] on span "Predeterminado" at bounding box center [214, 644] width 68 height 23
click at [274, 549] on icon at bounding box center [275, 548] width 12 height 23
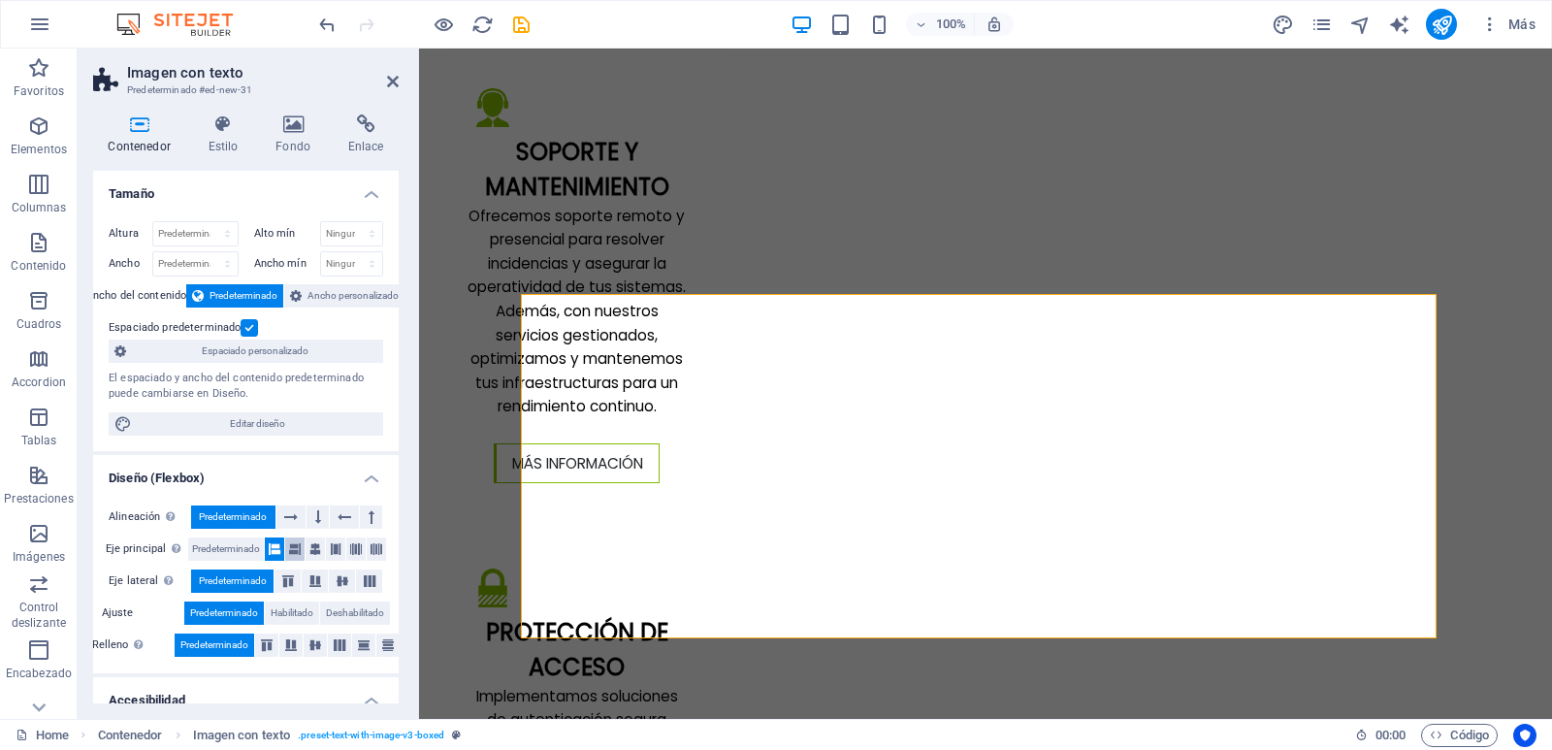
click at [293, 550] on icon at bounding box center [295, 548] width 12 height 23
click at [311, 549] on icon at bounding box center [315, 548] width 12 height 23
click at [330, 547] on icon at bounding box center [336, 548] width 12 height 23
click at [353, 547] on icon at bounding box center [356, 548] width 12 height 23
click at [367, 547] on button at bounding box center [376, 548] width 19 height 23
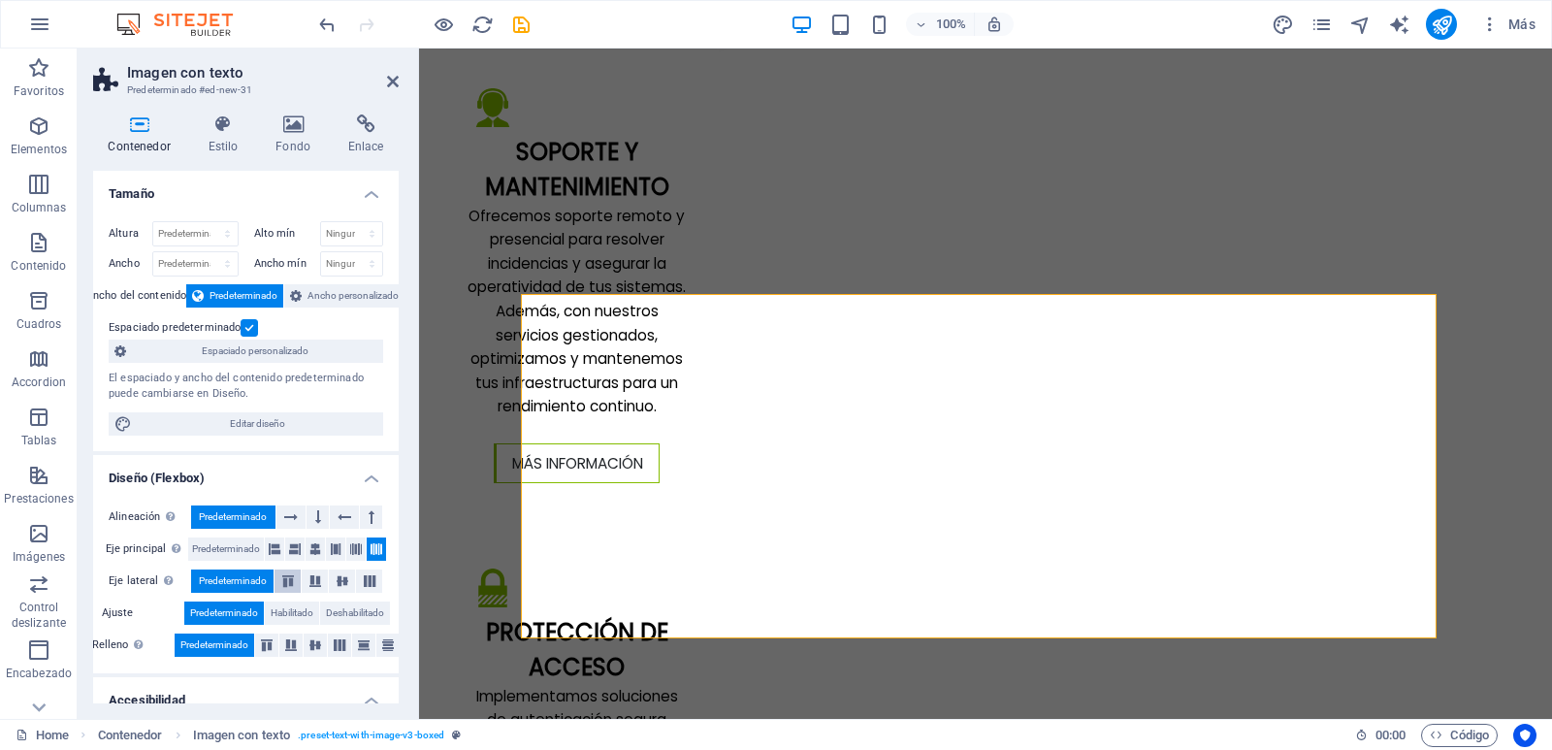
drag, startPoint x: 286, startPoint y: 576, endPoint x: 300, endPoint y: 577, distance: 13.6
click at [286, 577] on icon at bounding box center [287, 581] width 23 height 12
click at [310, 577] on icon at bounding box center [315, 581] width 23 height 12
click at [331, 577] on icon at bounding box center [342, 581] width 23 height 12
click at [366, 579] on icon at bounding box center [369, 581] width 23 height 12
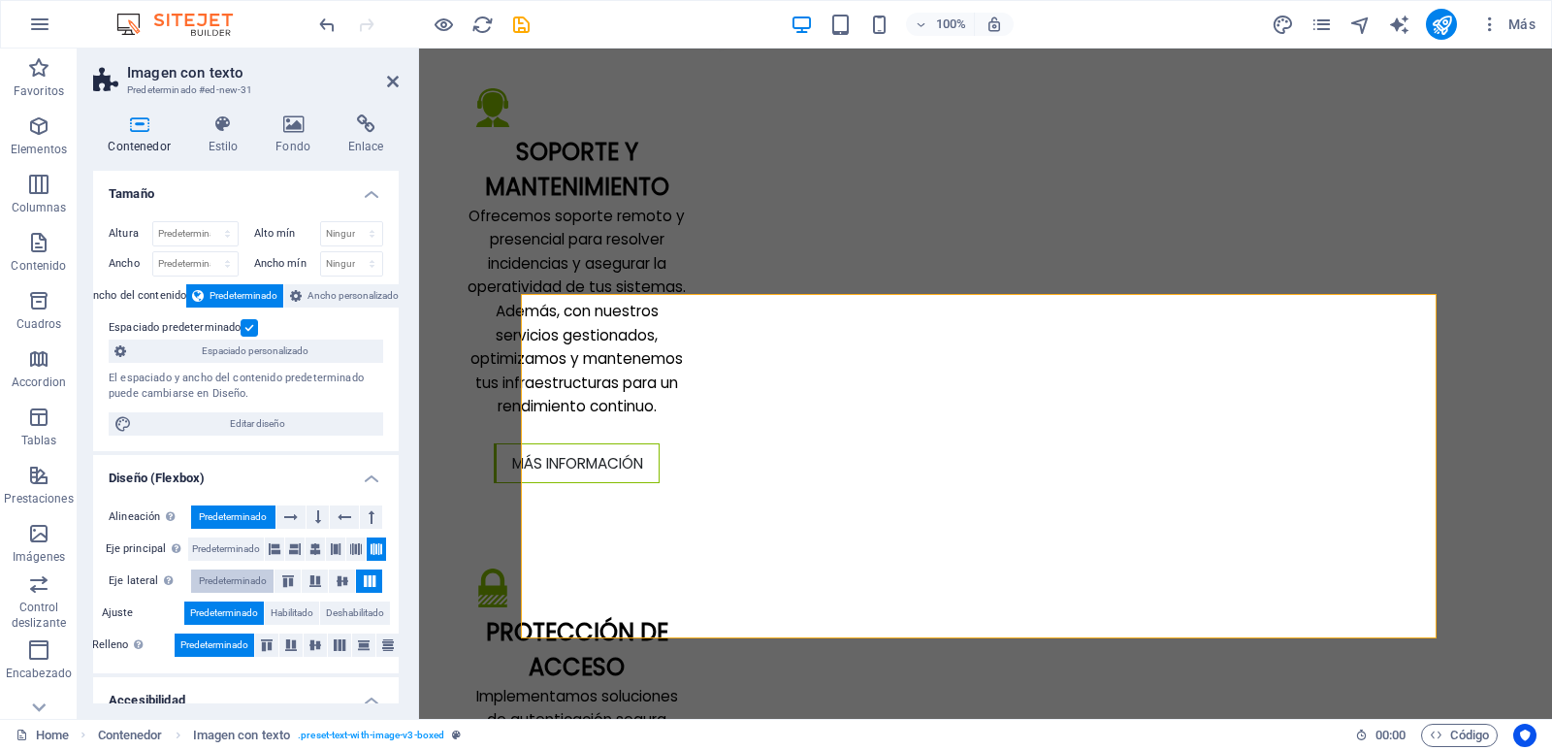
click at [224, 579] on span "Predeterminado" at bounding box center [233, 580] width 68 height 23
click at [224, 552] on span "Predeterminado" at bounding box center [226, 548] width 68 height 23
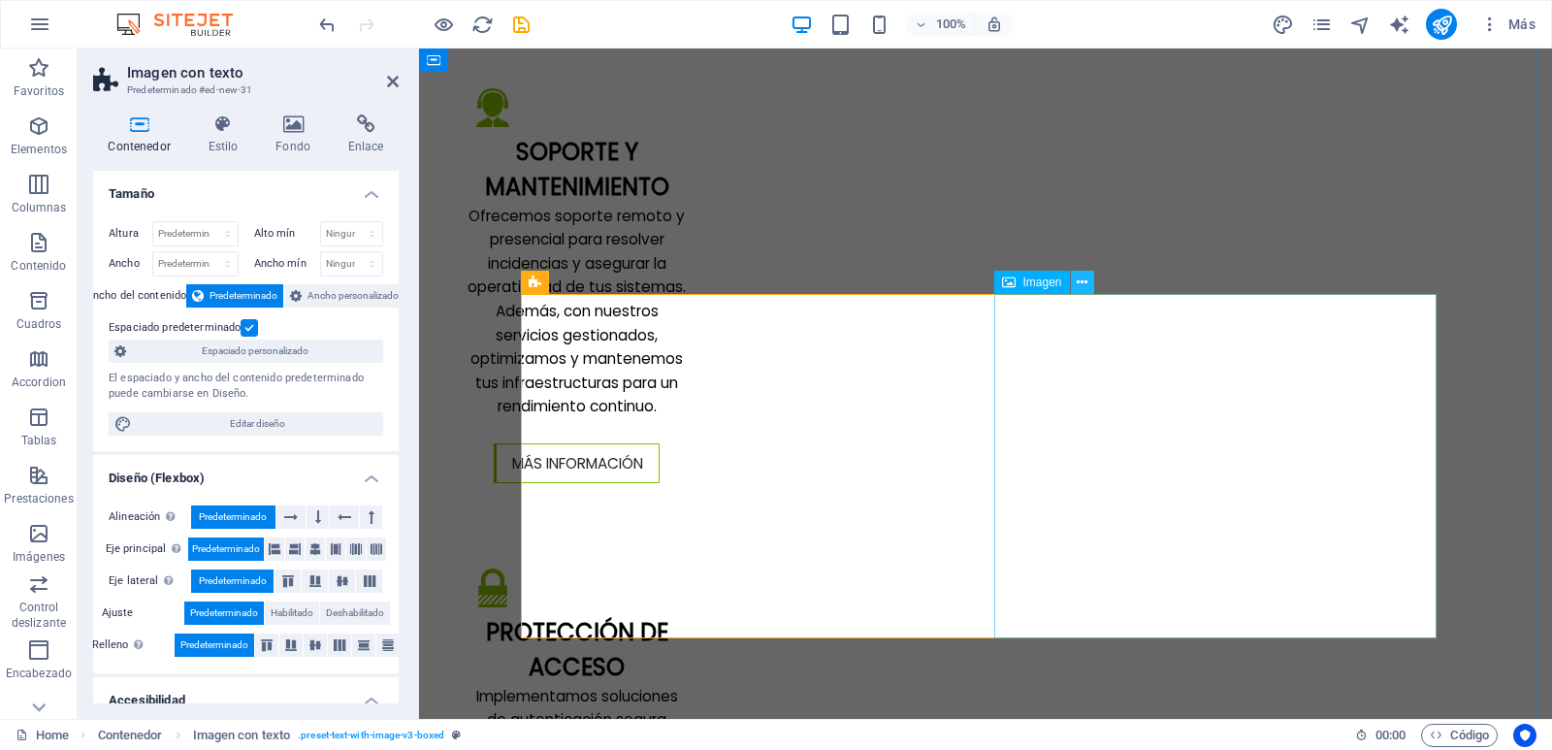
click at [1084, 283] on icon at bounding box center [1082, 283] width 11 height 20
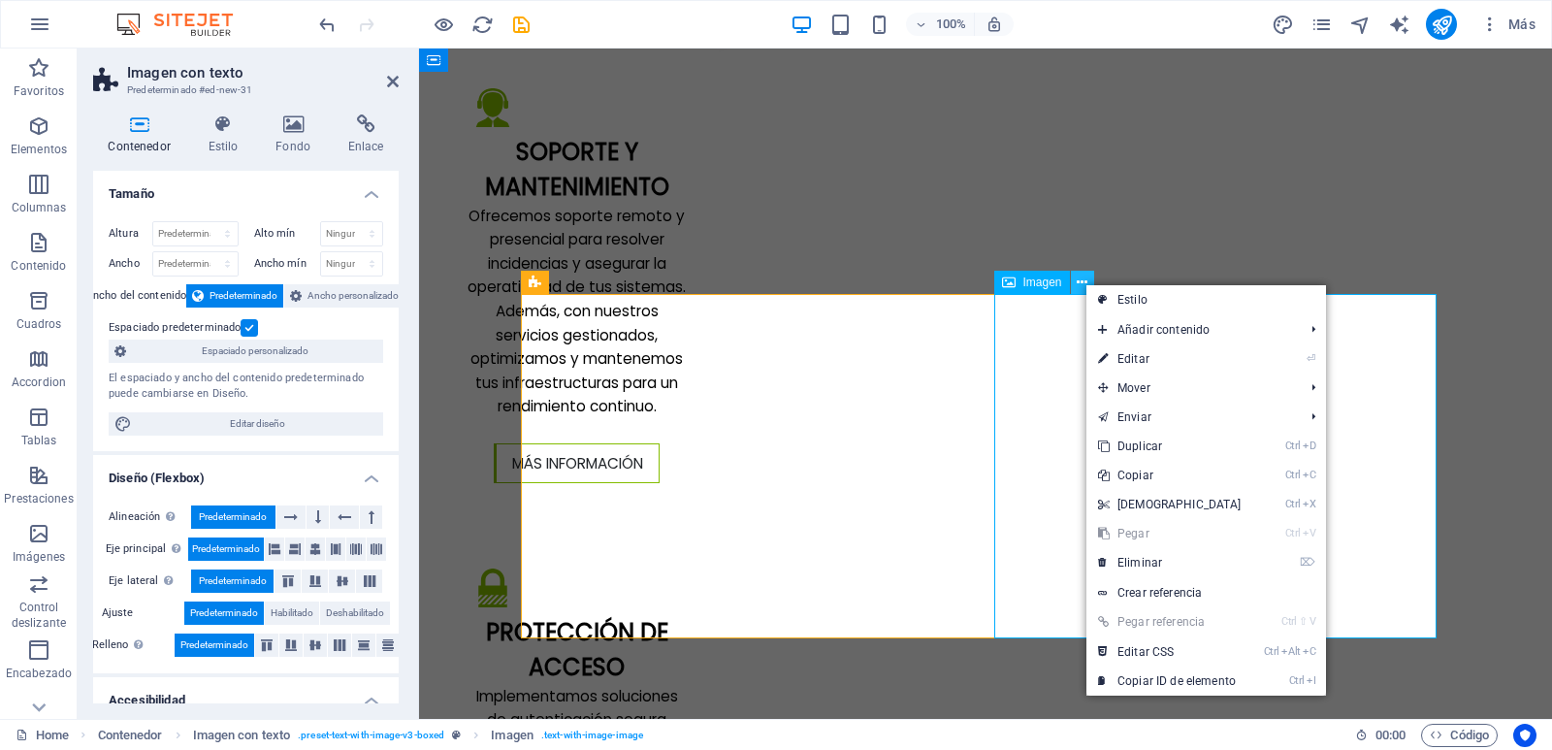
click at [1081, 279] on icon at bounding box center [1082, 283] width 11 height 20
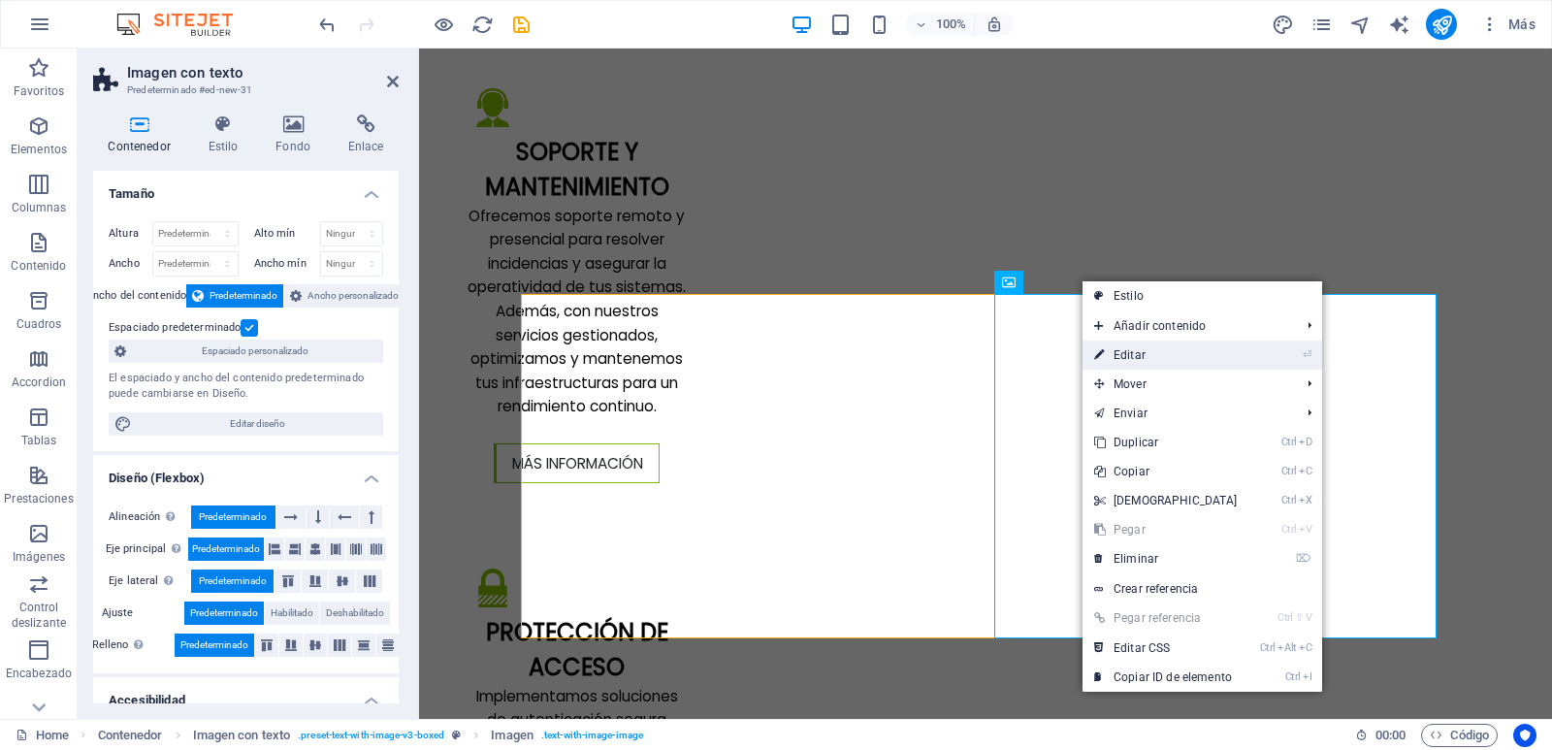
click at [1118, 346] on link "⏎ Editar" at bounding box center [1165, 354] width 167 height 29
select select "%"
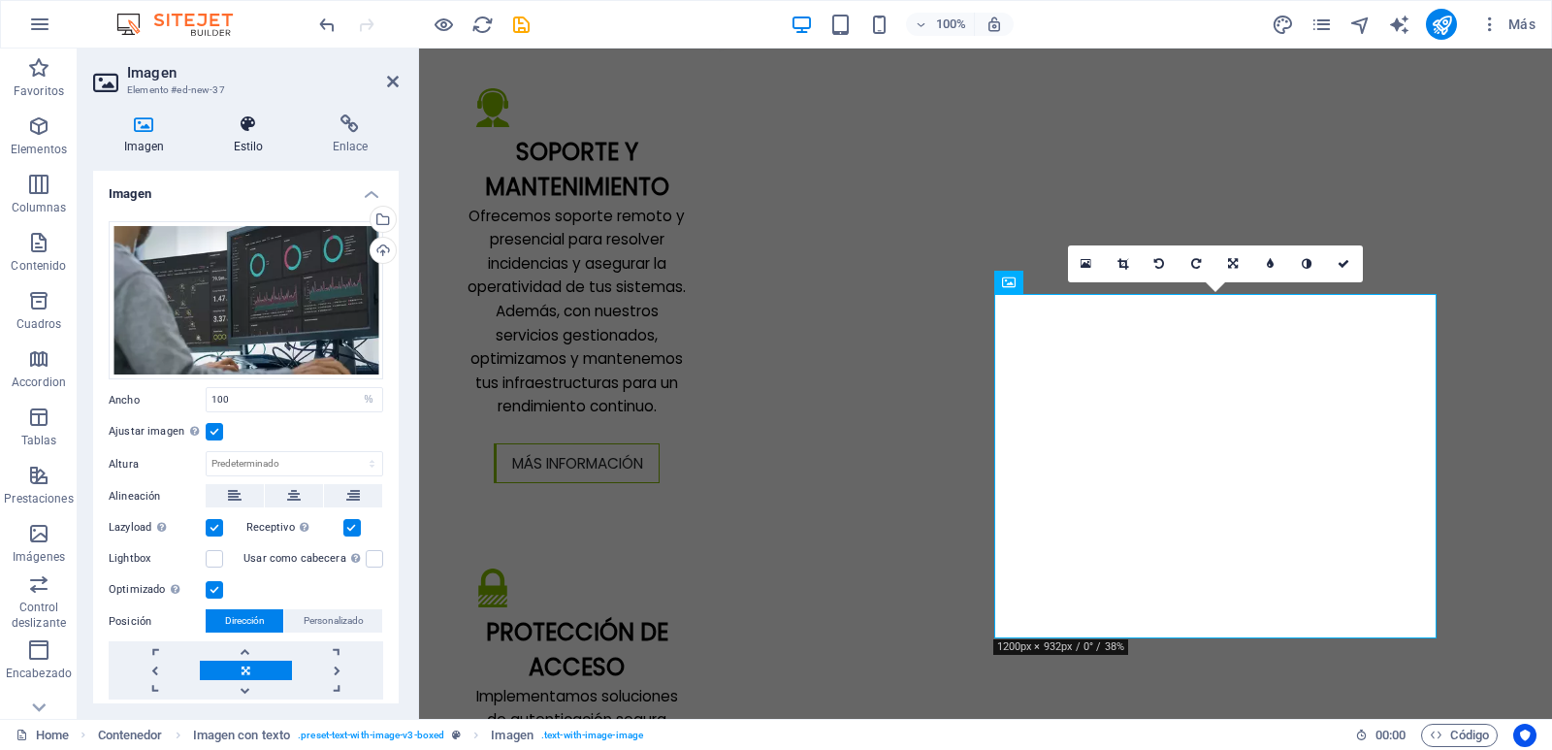
click at [250, 142] on h4 "Estilo" at bounding box center [252, 134] width 99 height 41
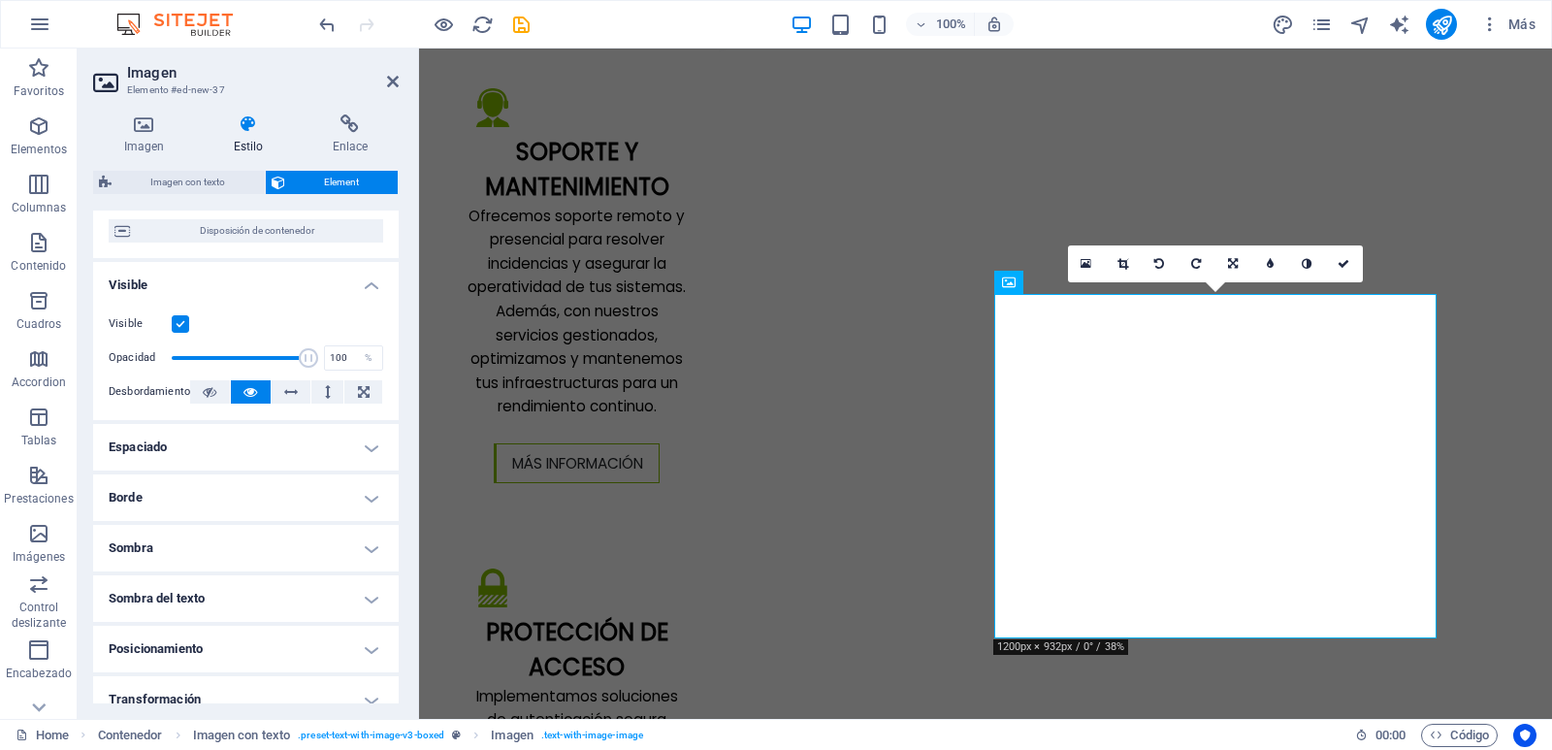
scroll to position [0, 0]
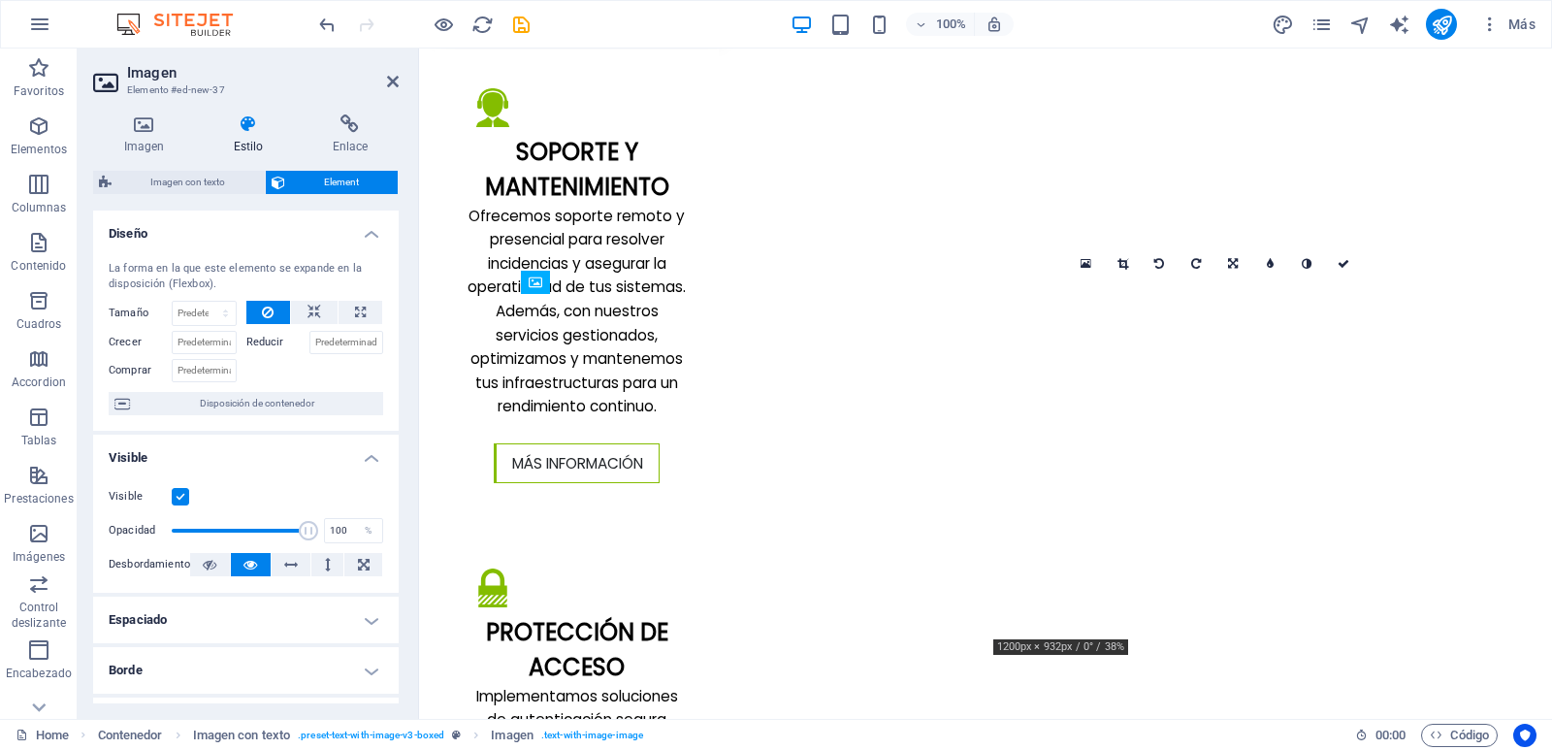
drag, startPoint x: 1168, startPoint y: 345, endPoint x: 830, endPoint y: 368, distance: 338.3
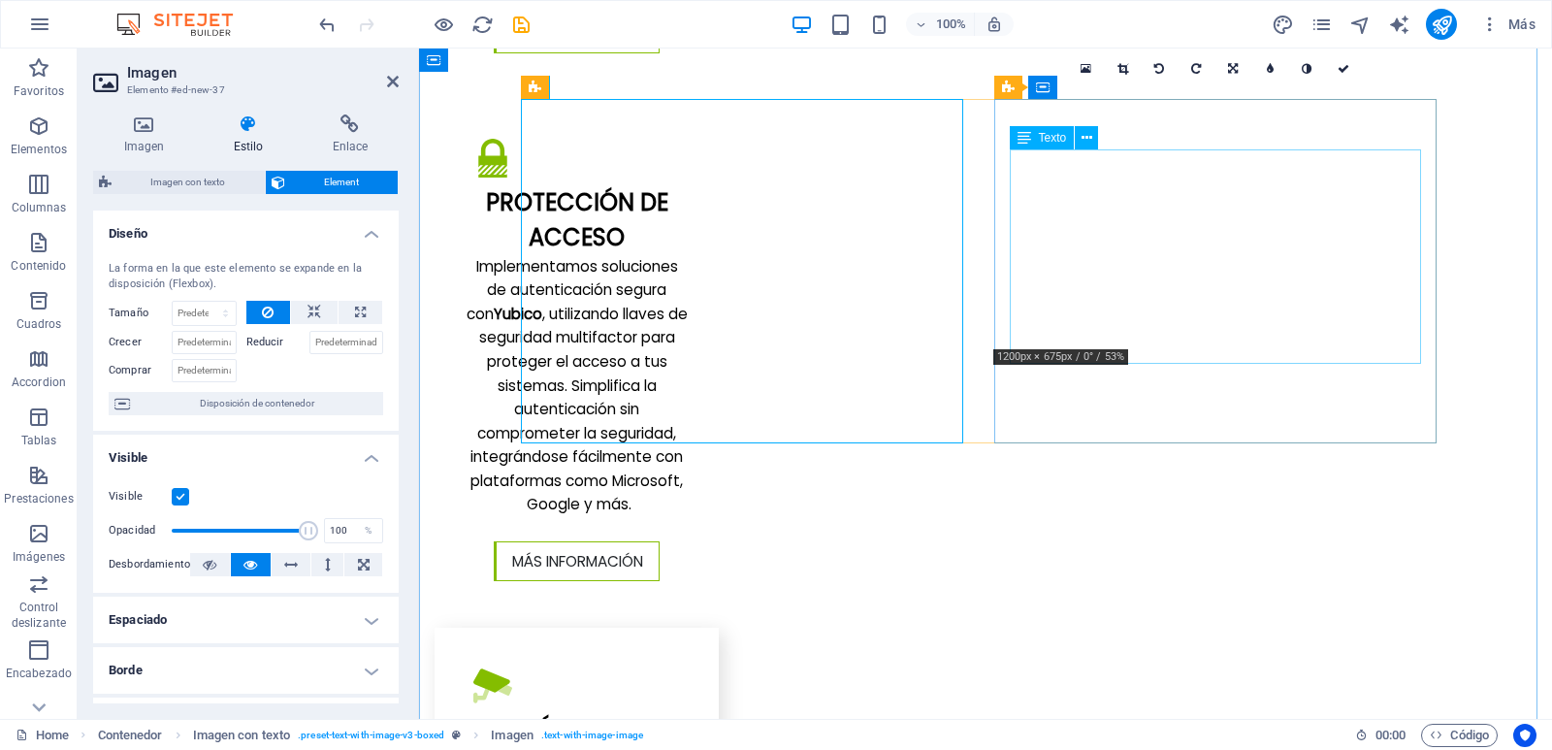
scroll to position [4074, 0]
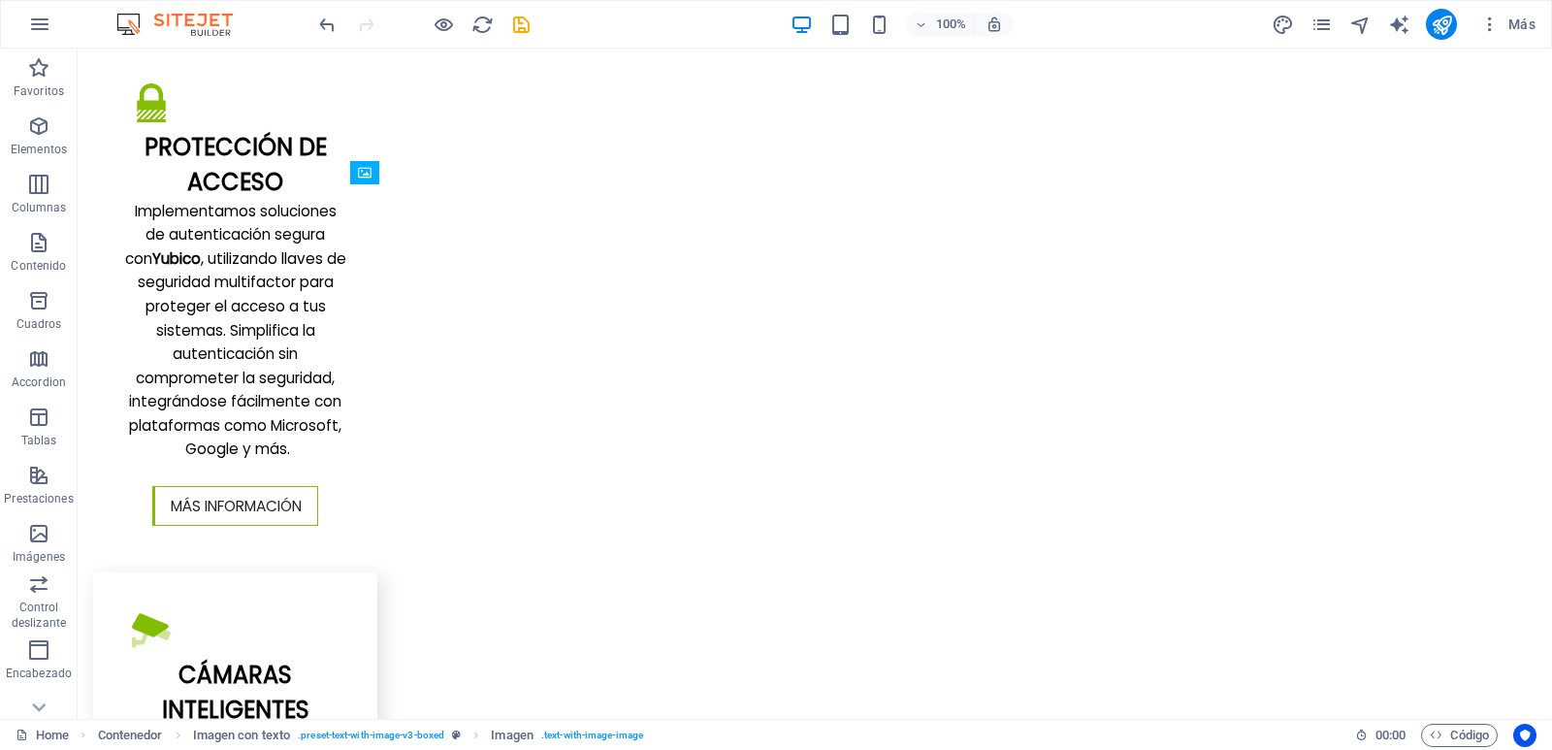
drag, startPoint x: 367, startPoint y: 230, endPoint x: 898, endPoint y: 275, distance: 533.4
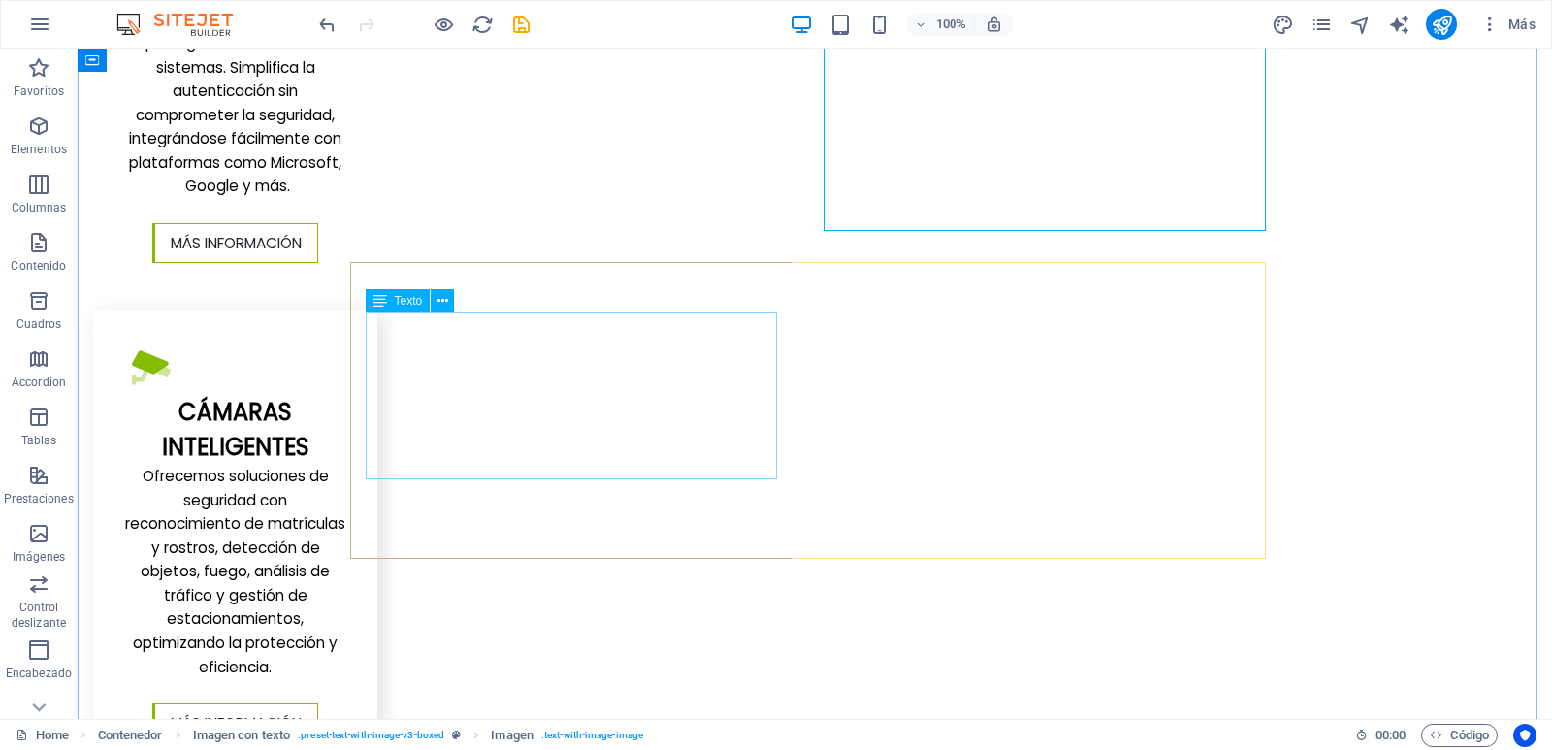
scroll to position [4365, 0]
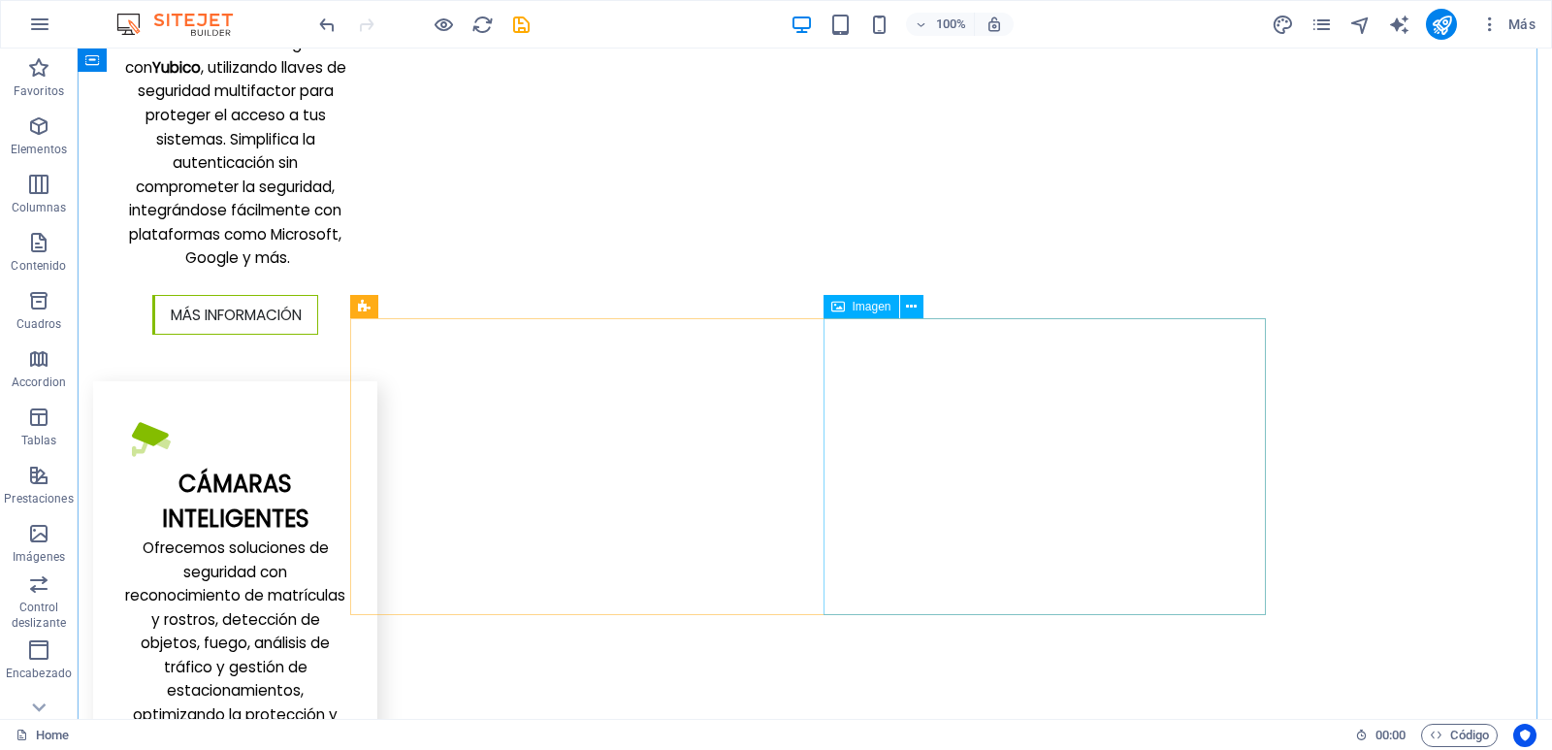
scroll to position [4268, 0]
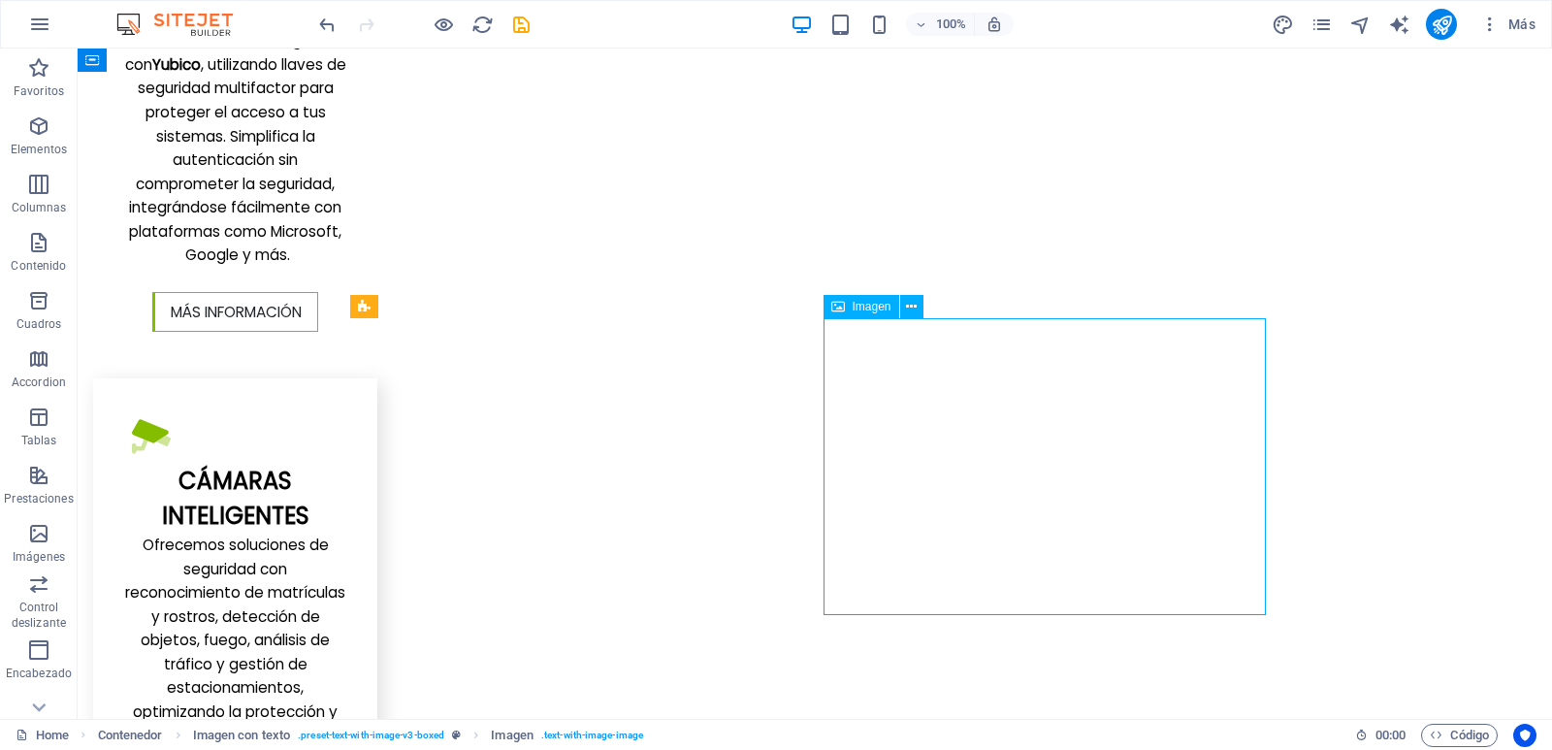
select select "px"
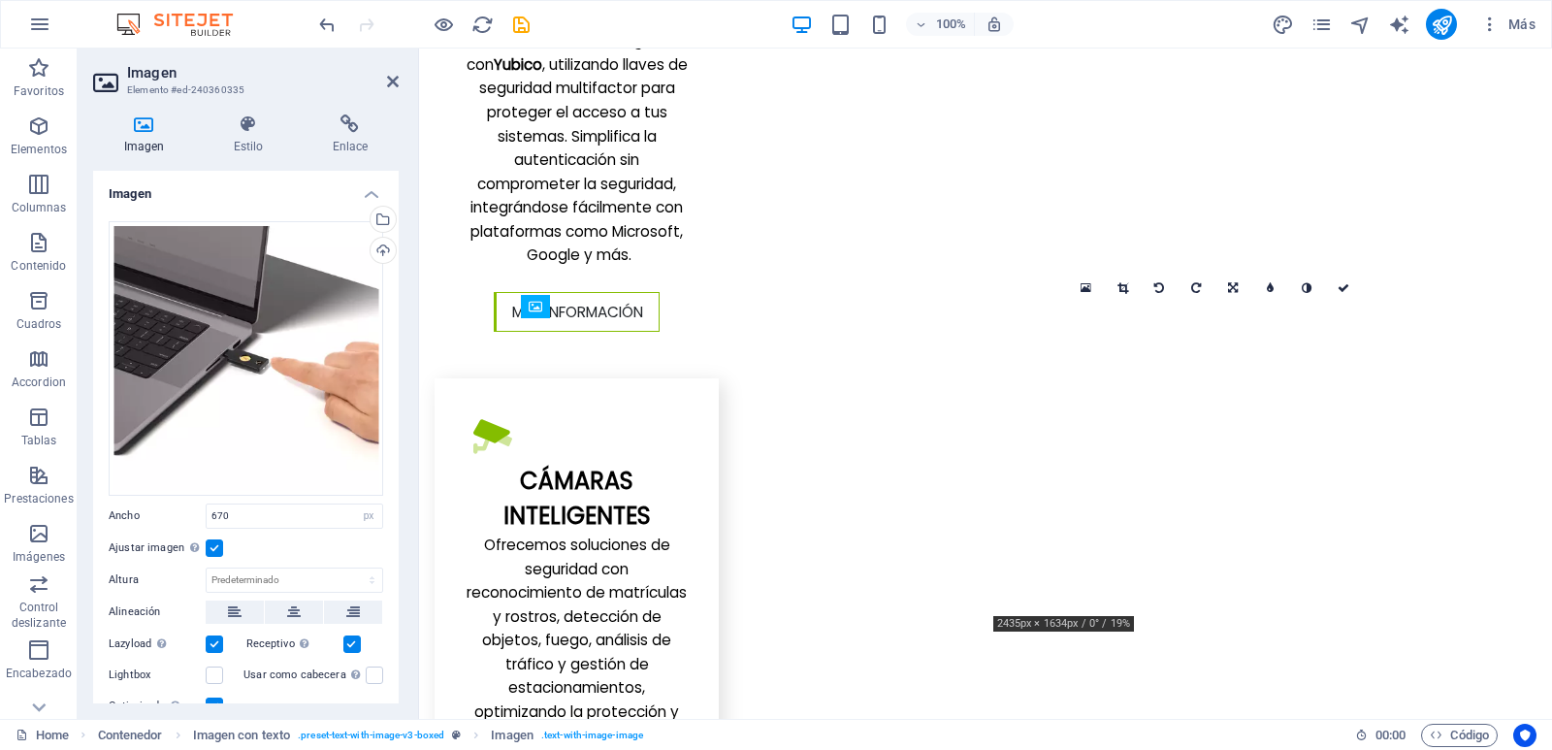
drag, startPoint x: 1074, startPoint y: 361, endPoint x: 956, endPoint y: 370, distance: 117.7
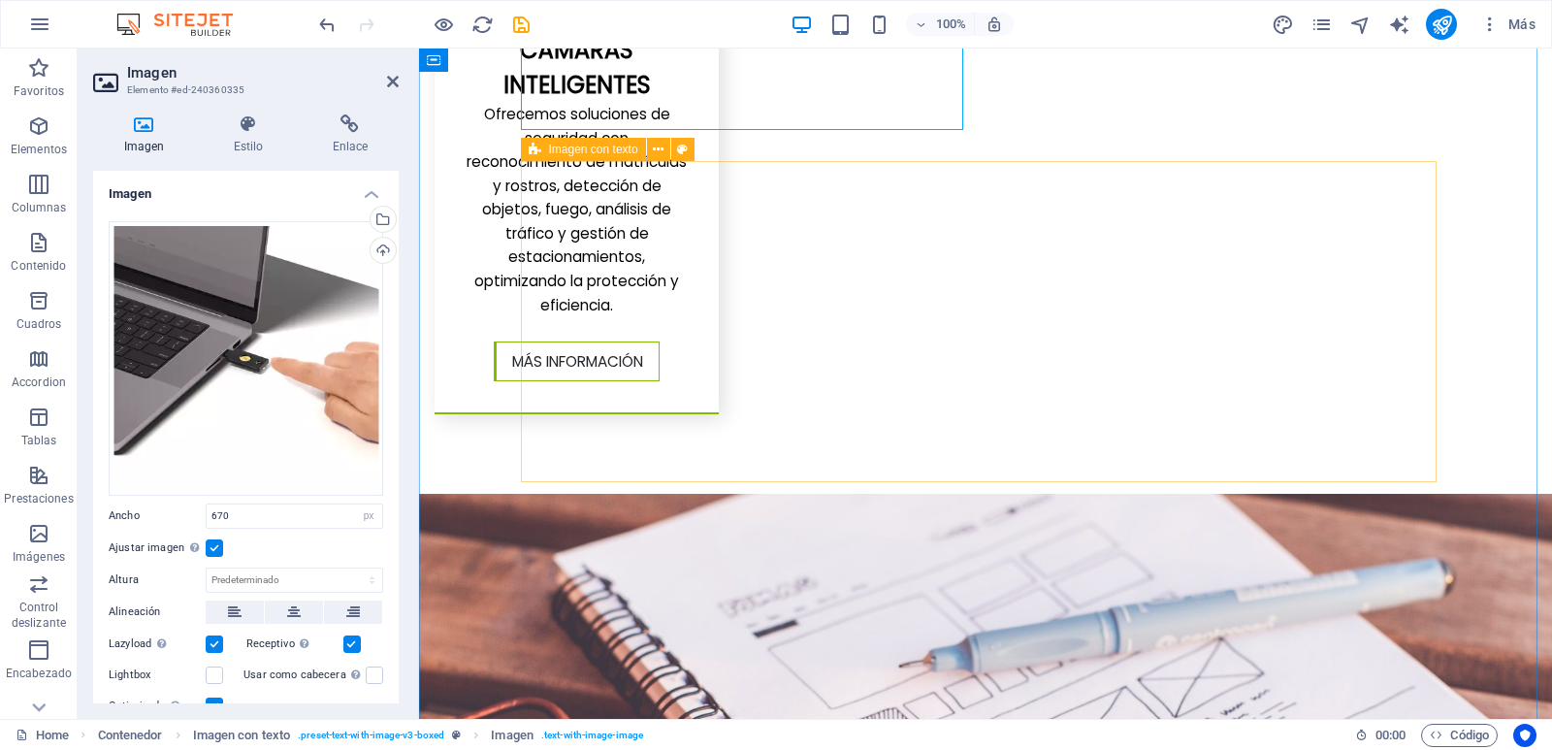
scroll to position [4753, 0]
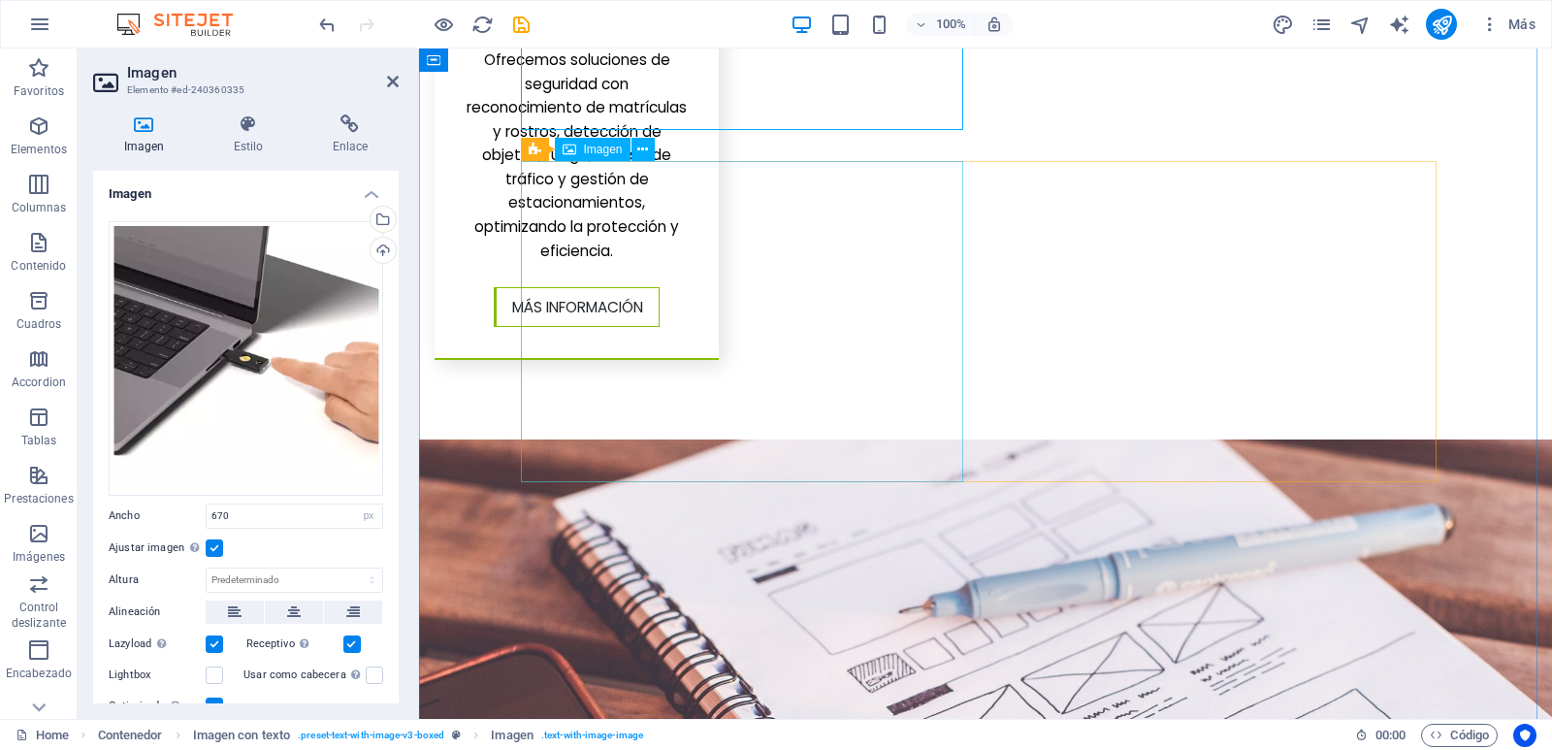
select select "%"
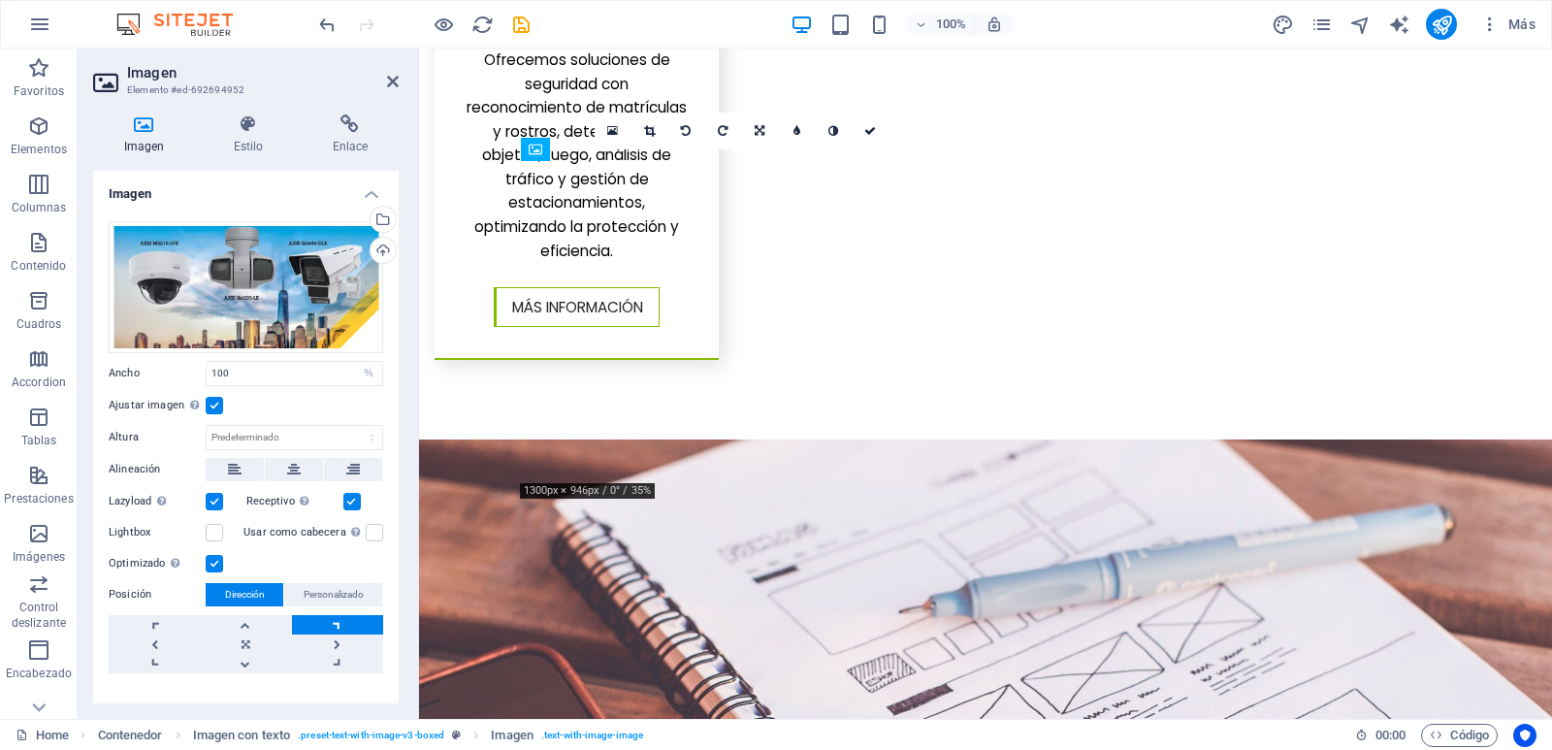
drag, startPoint x: 751, startPoint y: 314, endPoint x: 1146, endPoint y: 327, distance: 395.0
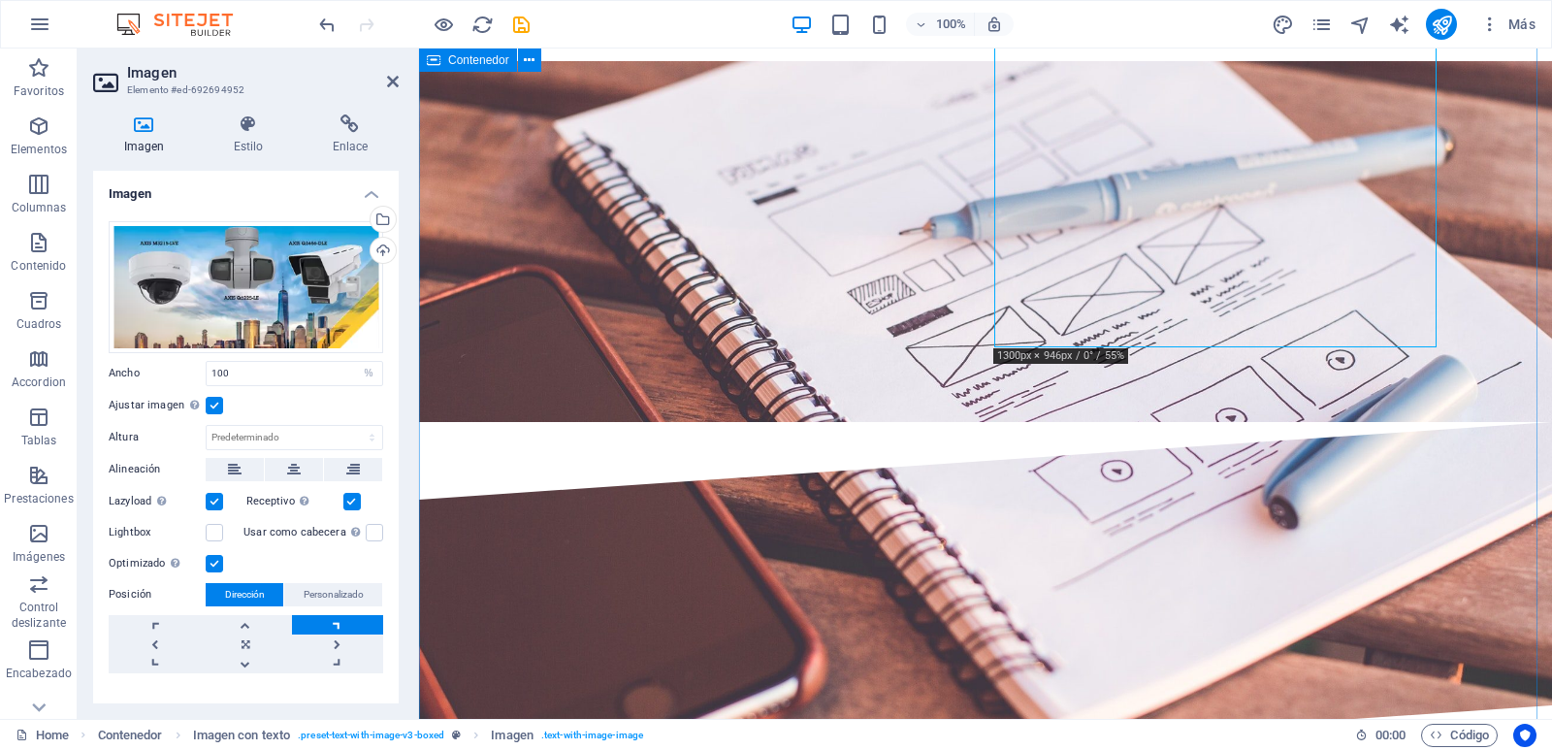
scroll to position [5141, 0]
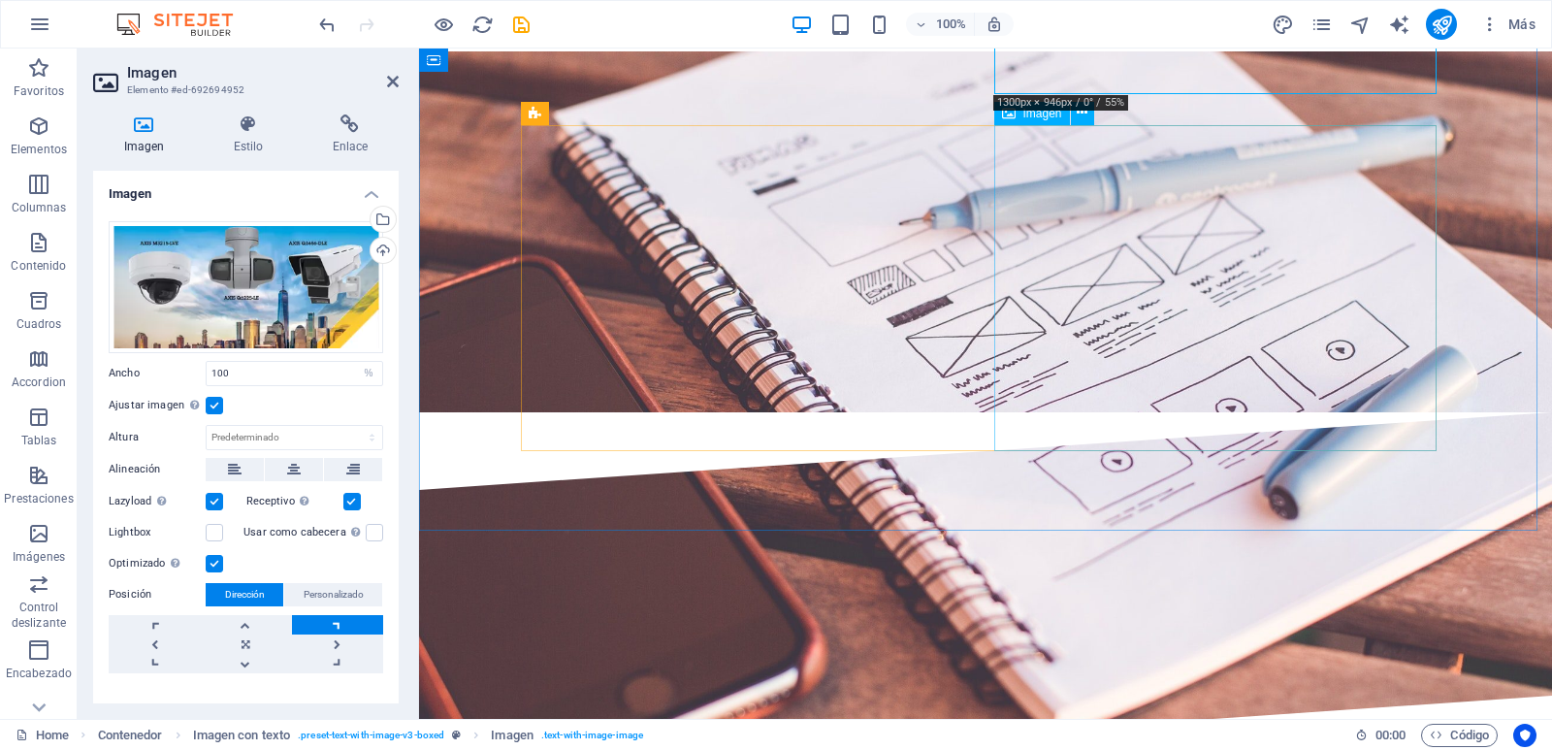
select select "%"
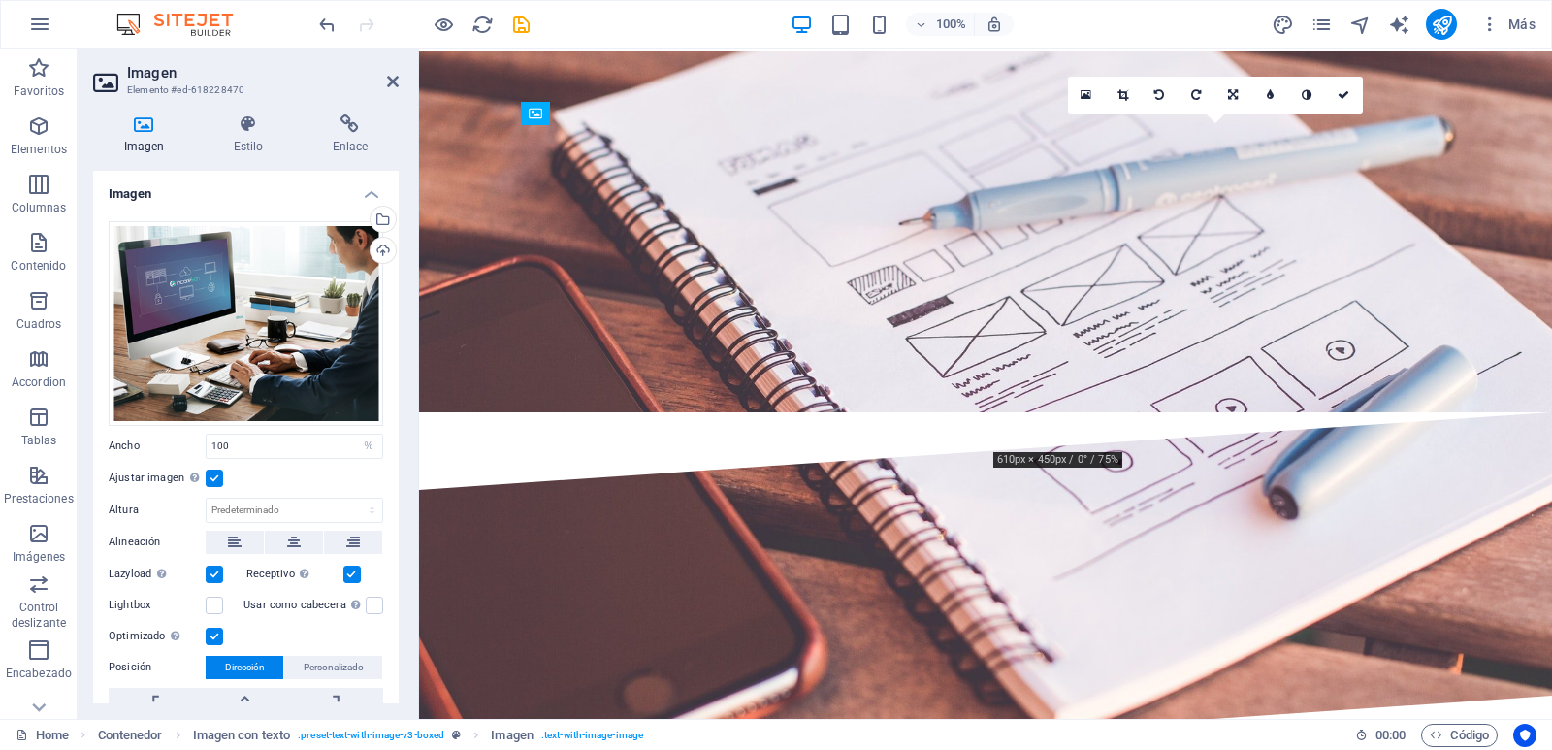
drag, startPoint x: 1135, startPoint y: 283, endPoint x: 915, endPoint y: 287, distance: 220.2
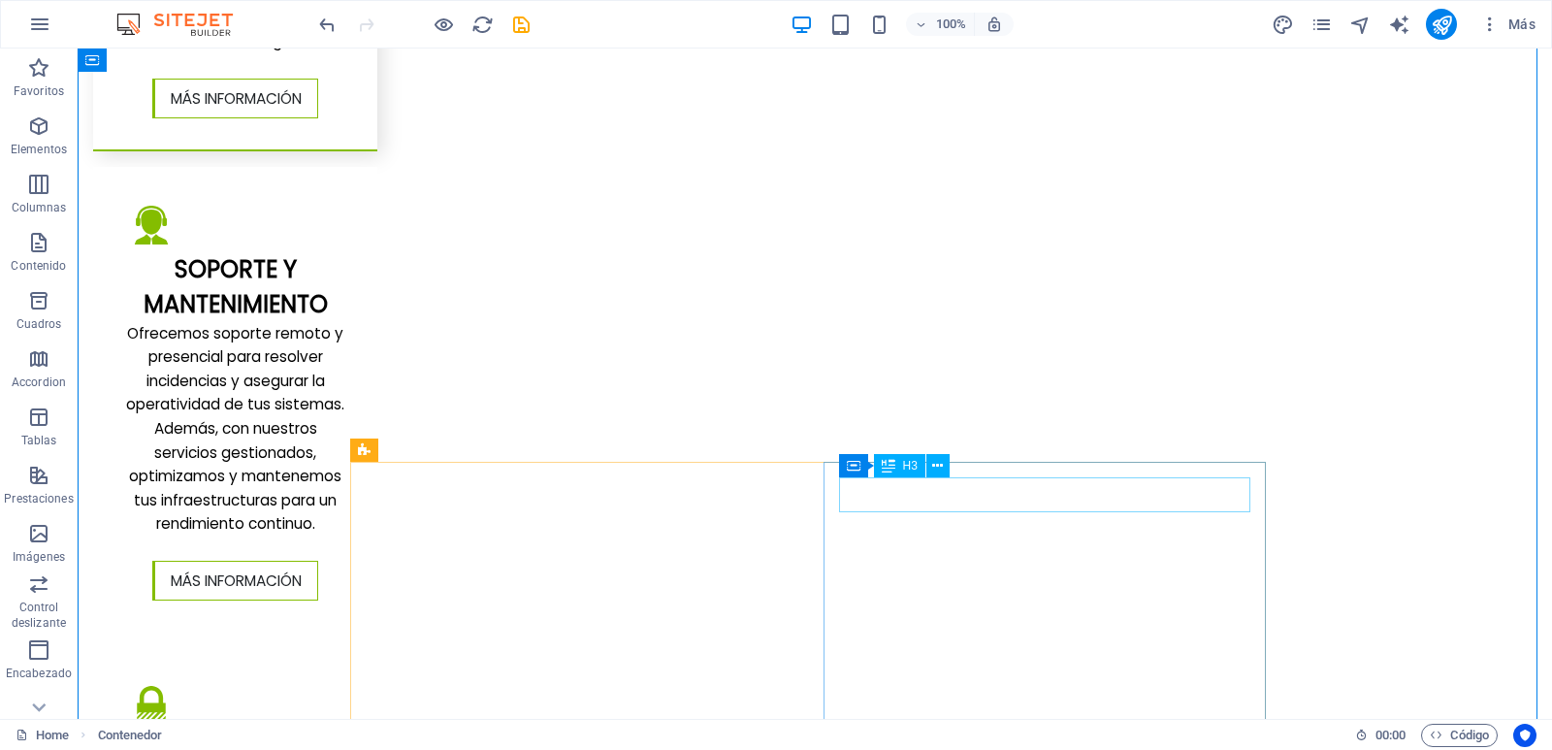
scroll to position [3589, 0]
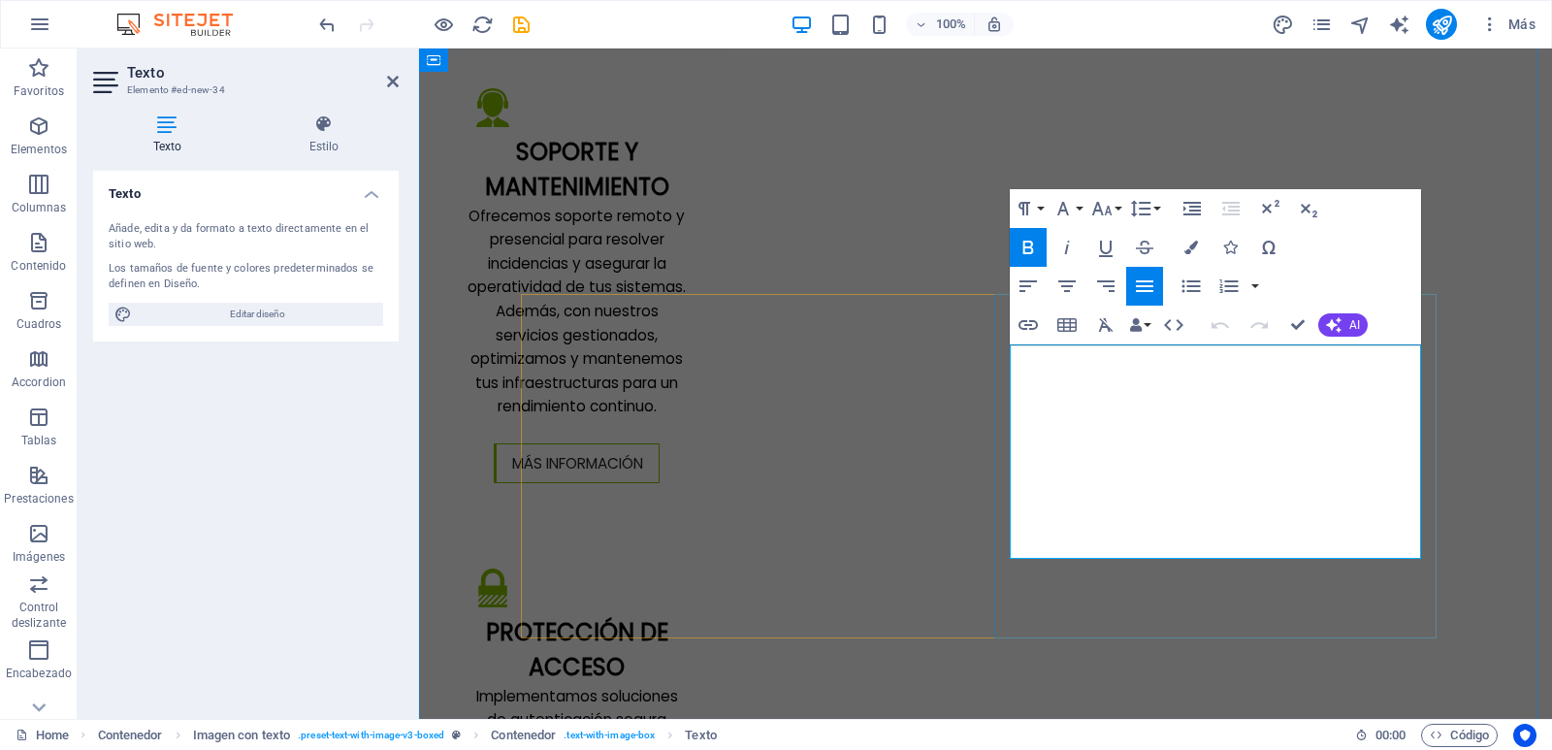
drag, startPoint x: 1180, startPoint y: 546, endPoint x: 1014, endPoint y: 359, distance: 250.8
copy p "SolarWinds ofrece soluciones avanzadas de monitoreo y gestión de TI para optimi…"
drag, startPoint x: 1185, startPoint y: 543, endPoint x: 1013, endPoint y: 354, distance: 256.1
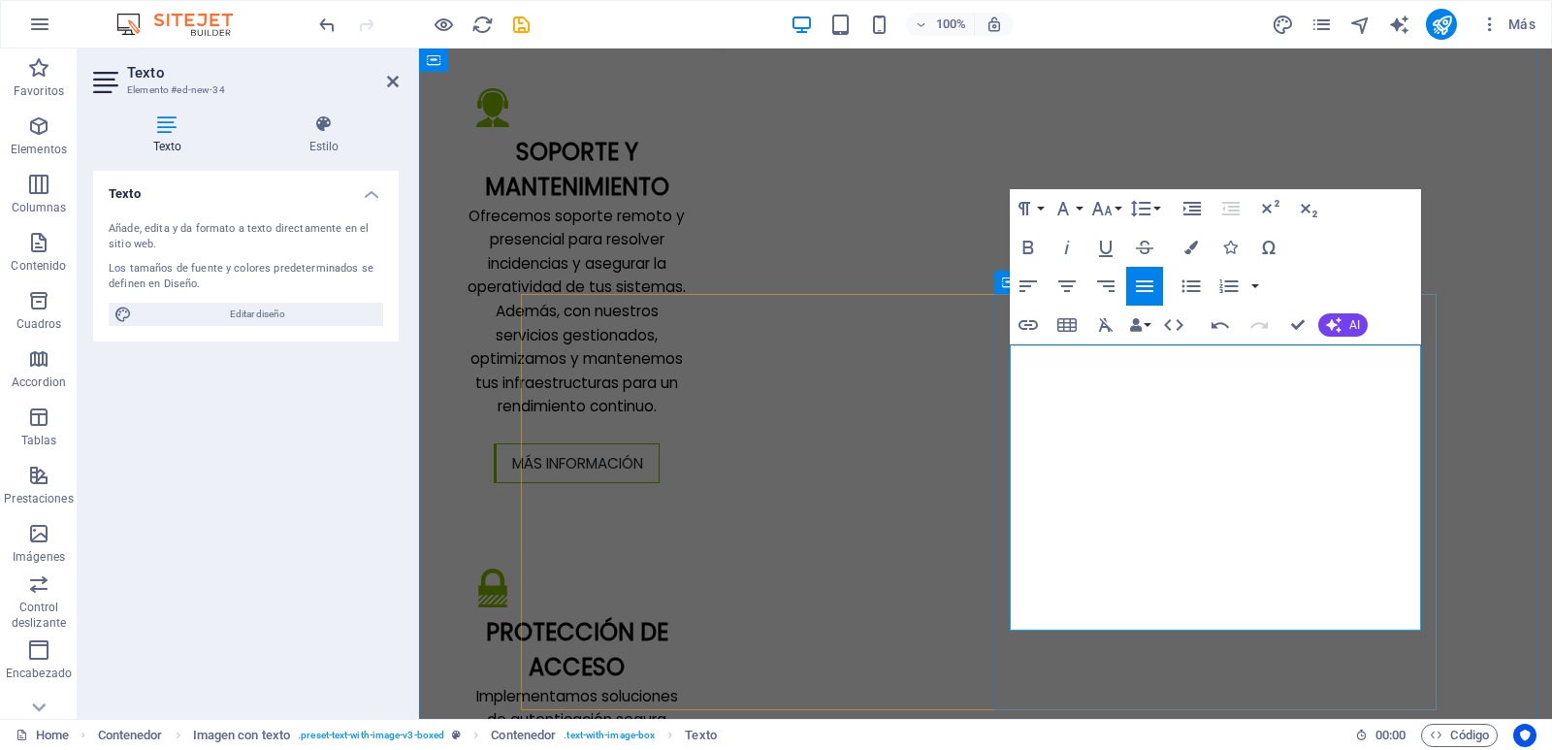
drag, startPoint x: 1118, startPoint y: 355, endPoint x: 1014, endPoint y: 350, distance: 104.9
click at [1031, 246] on icon "button" at bounding box center [1027, 248] width 11 height 14
drag, startPoint x: 1012, startPoint y: 451, endPoint x: 1417, endPoint y: 473, distance: 406.1
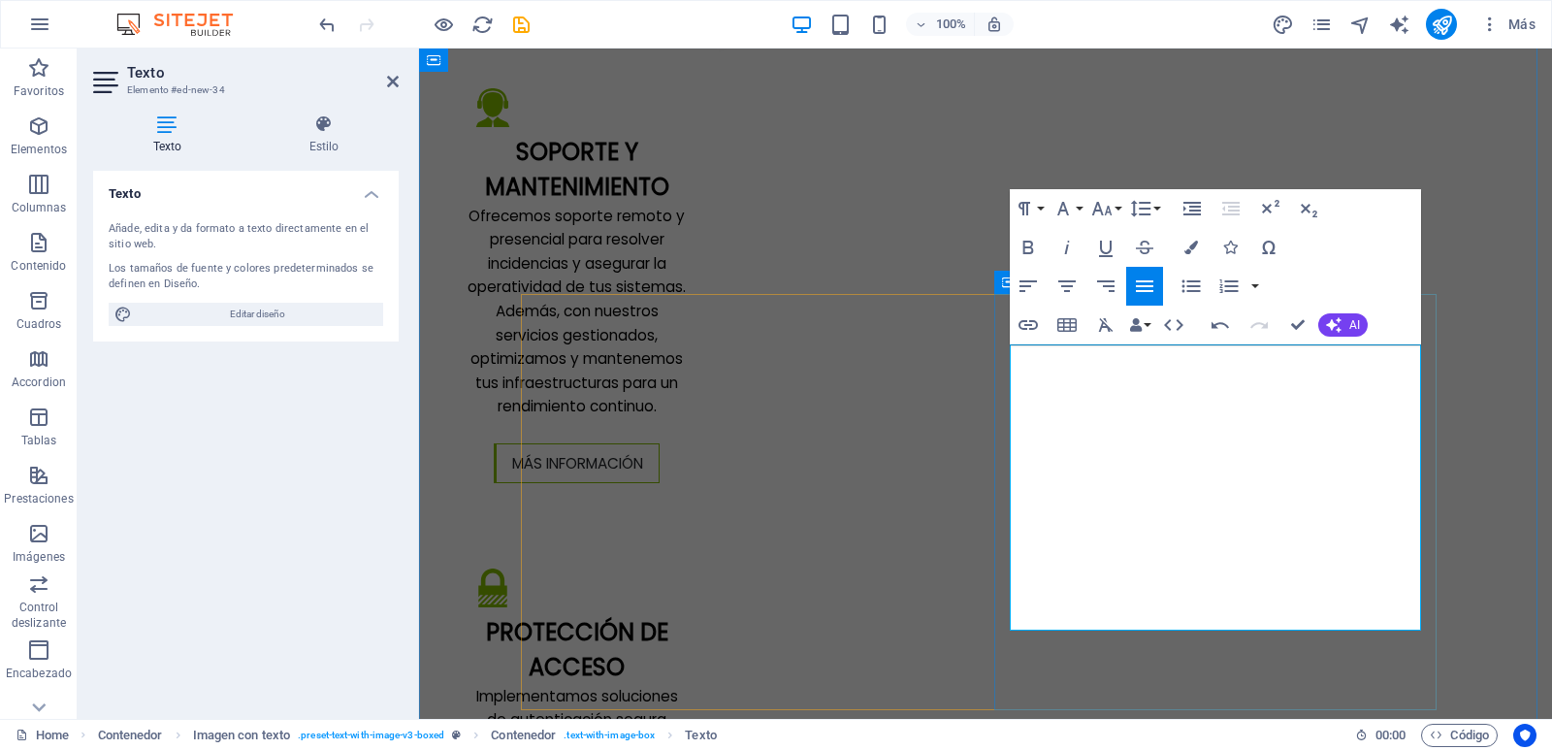
click at [1033, 241] on icon "button" at bounding box center [1028, 247] width 23 height 23
